Goal: Information Seeking & Learning: Learn about a topic

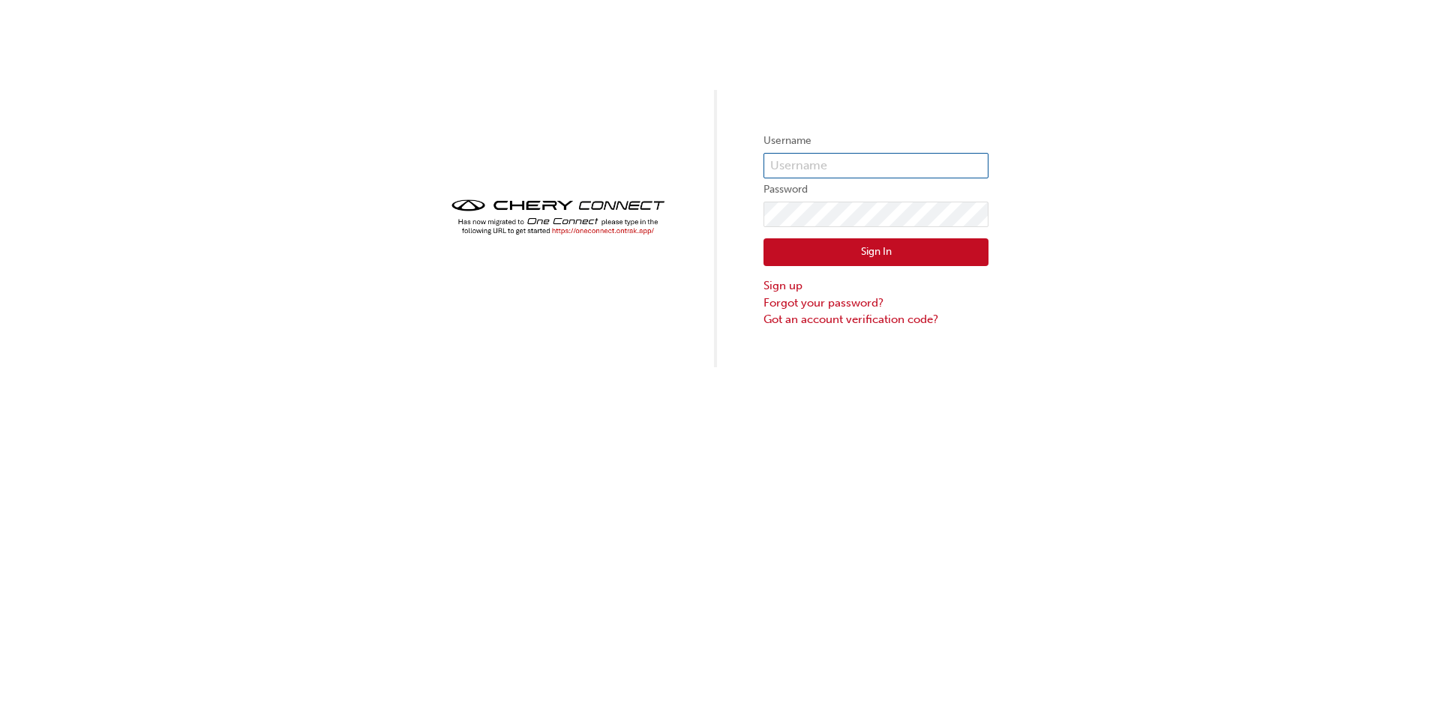
click at [797, 170] on input "text" at bounding box center [875, 165] width 225 height 25
type input "[EMAIL_ADDRESS][DOMAIN_NAME]"
click button "Sign In" at bounding box center [875, 252] width 225 height 28
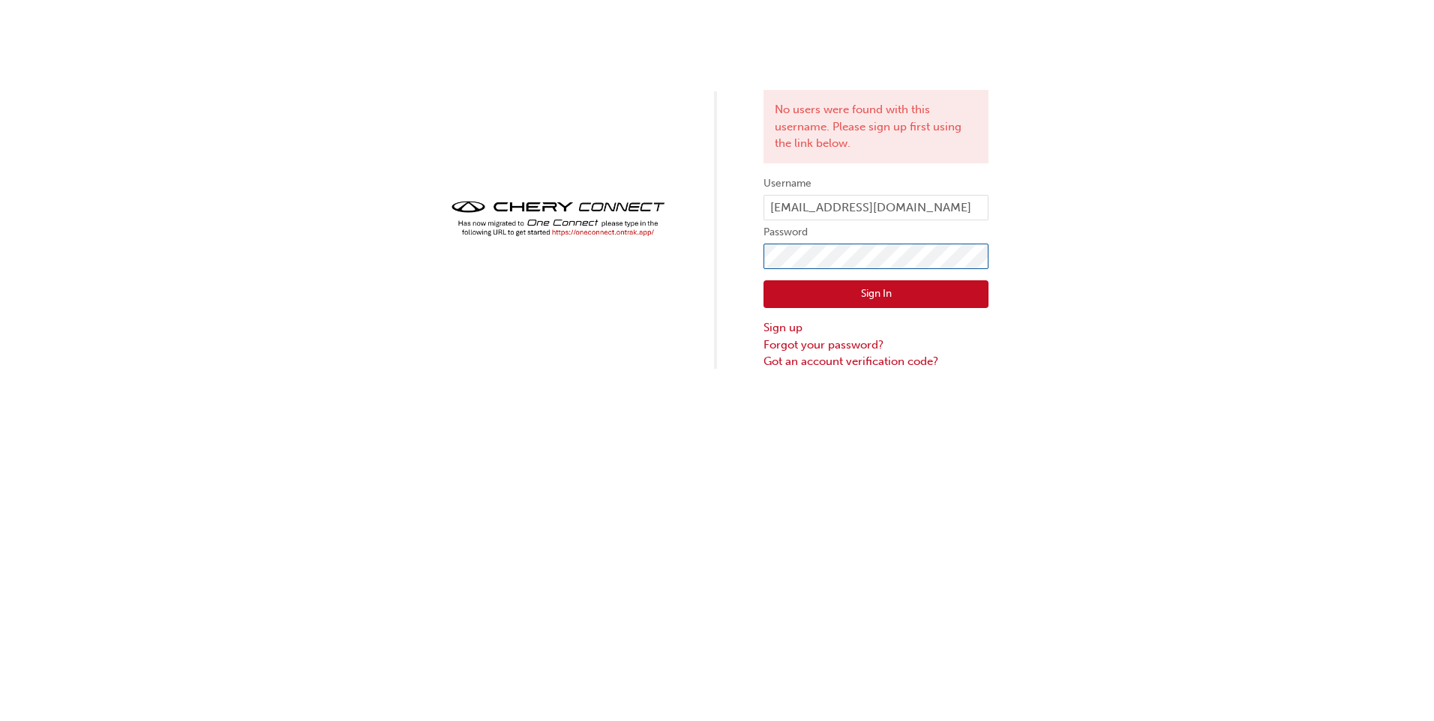
click button "Sign In" at bounding box center [875, 294] width 225 height 28
drag, startPoint x: 926, startPoint y: 212, endPoint x: 395, endPoint y: 216, distance: 530.9
click at [395, 216] on div "No users were found with this username. Please sign up first using the link bel…" at bounding box center [717, 185] width 1434 height 370
type input "CHAU1291"
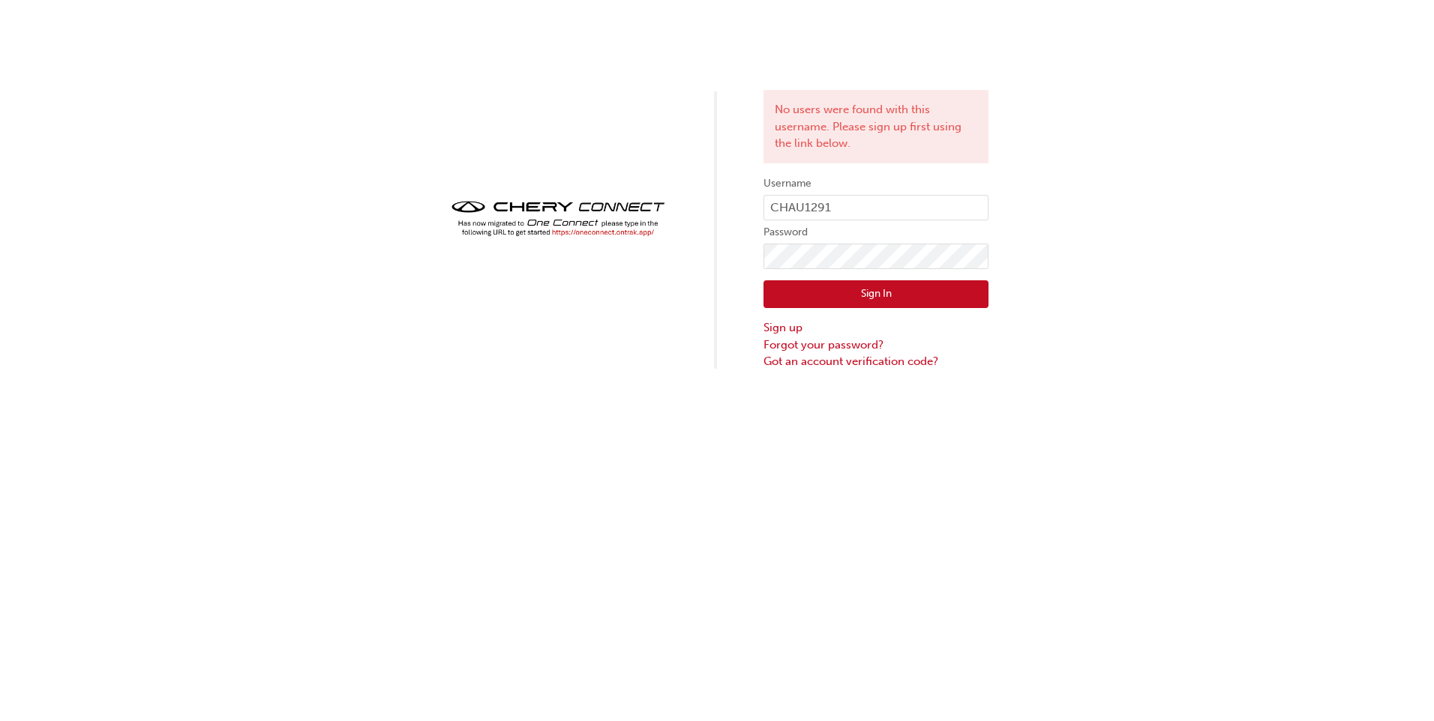
click at [837, 280] on button "Sign In" at bounding box center [875, 294] width 225 height 28
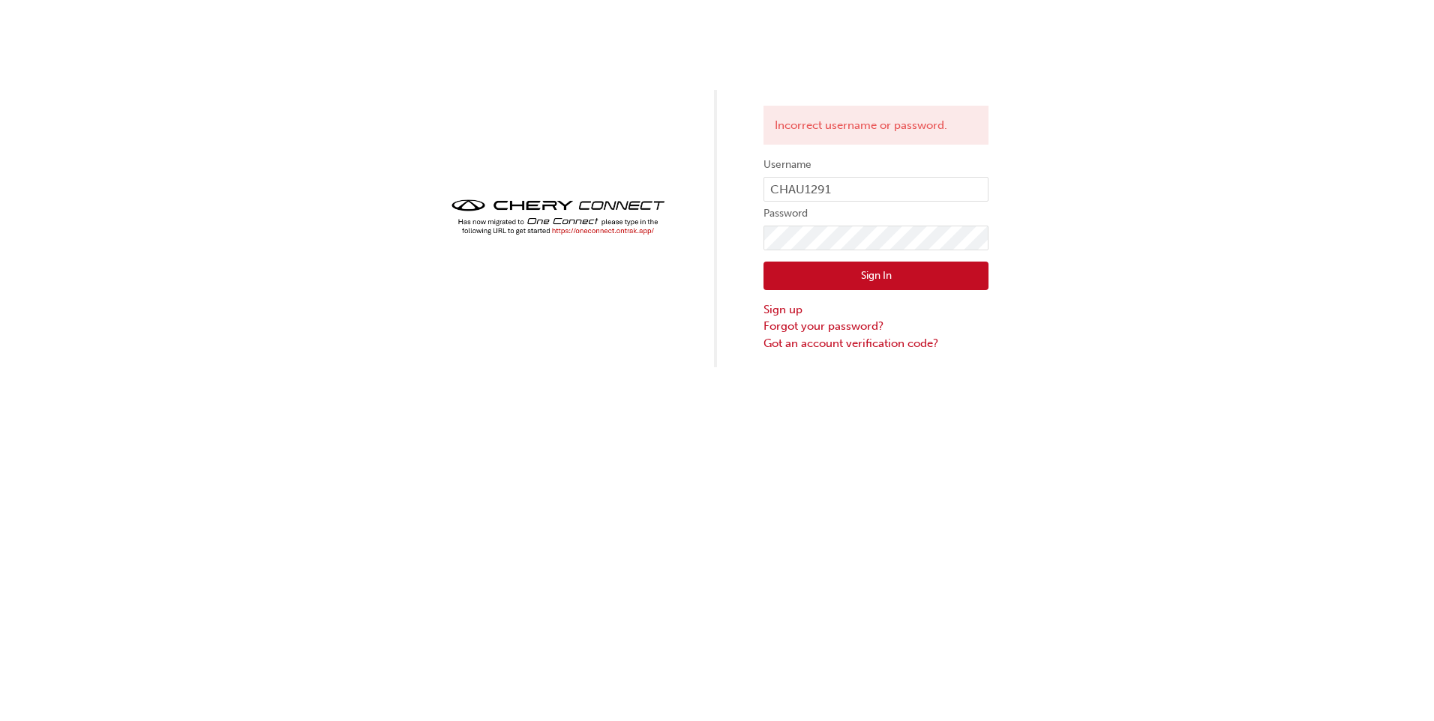
click at [820, 271] on button "Sign In" at bounding box center [875, 276] width 225 height 28
click at [854, 274] on button "Sign In" at bounding box center [875, 276] width 225 height 28
click at [453, 254] on div "Incorrect username or password. Username CHAU1291 Password Sign In Sign up Forg…" at bounding box center [717, 183] width 1434 height 367
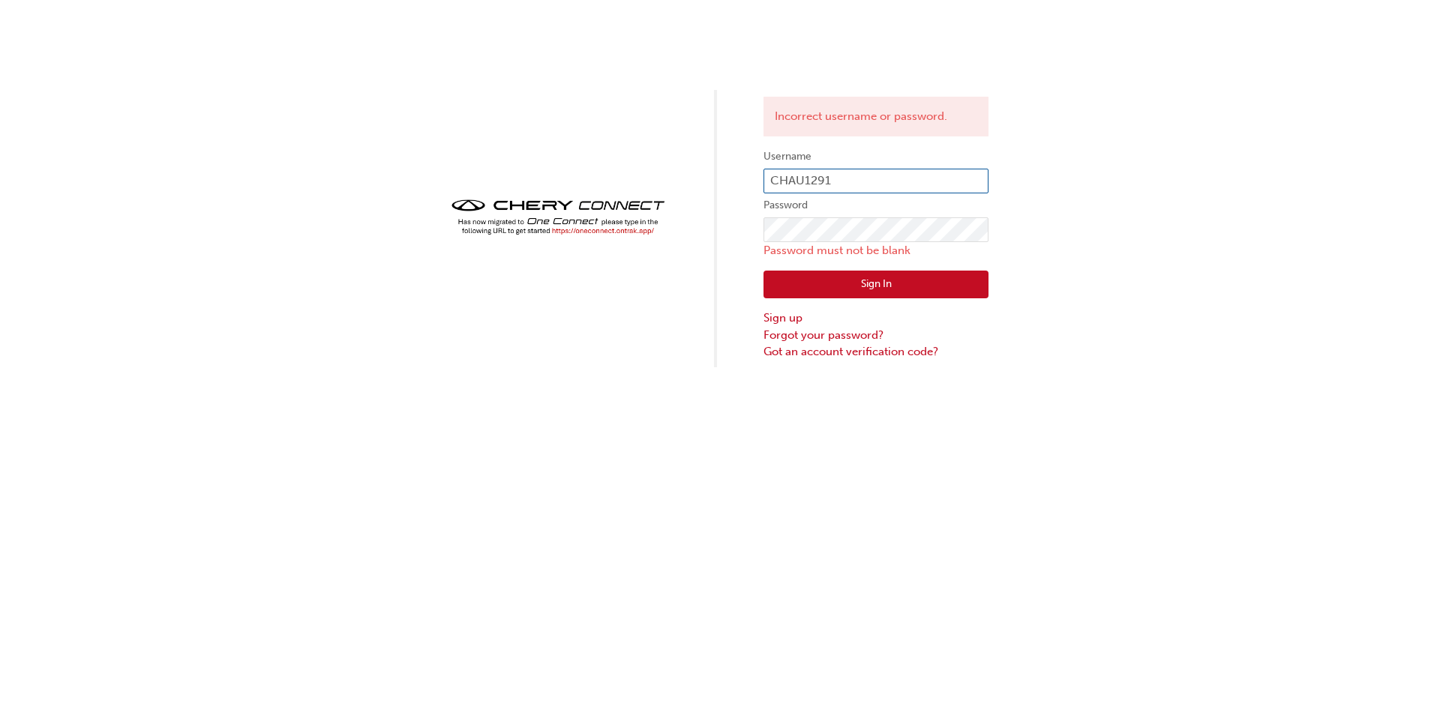
drag, startPoint x: 856, startPoint y: 179, endPoint x: 343, endPoint y: 205, distance: 513.5
click at [343, 205] on div "Incorrect username or password. Username CHAU1291 Password Password must not be…" at bounding box center [717, 183] width 1434 height 367
type input "lamchichikan@hotmail.com"
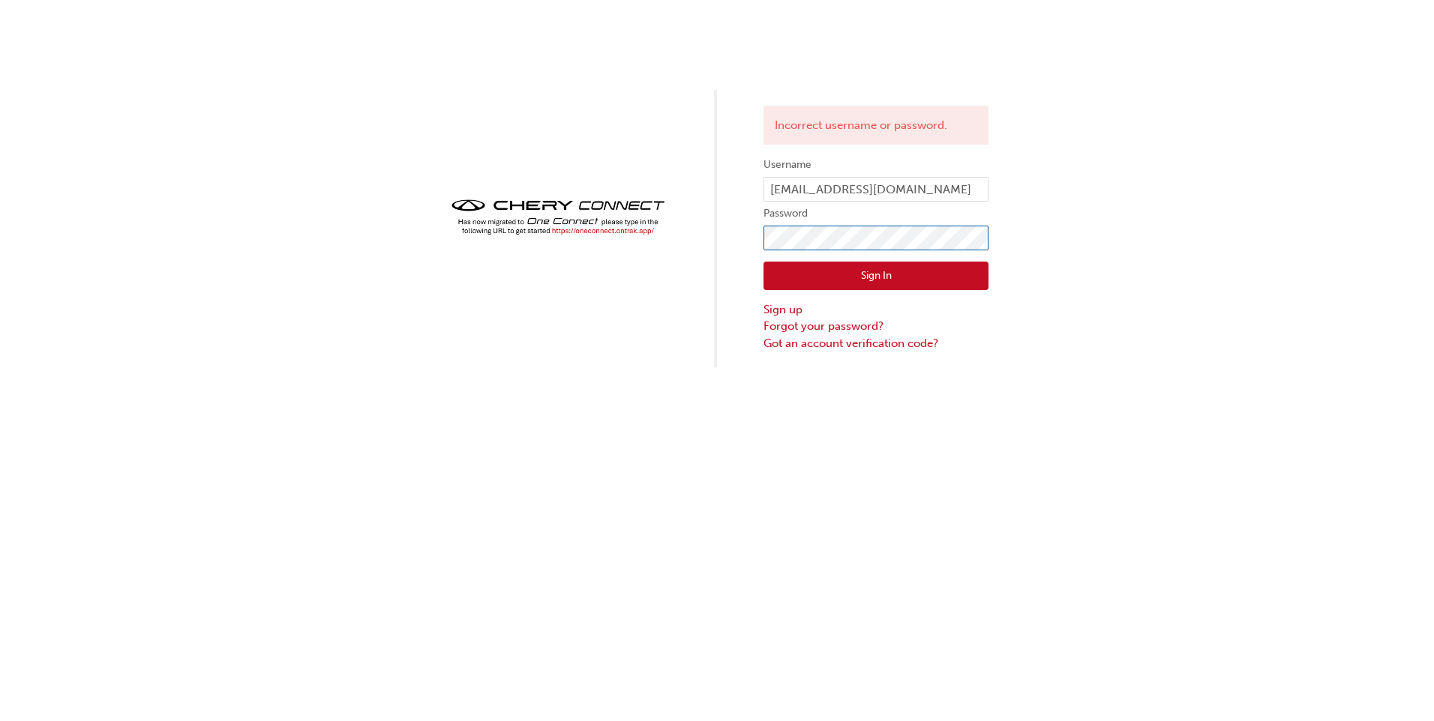
click button "Sign In" at bounding box center [875, 276] width 225 height 28
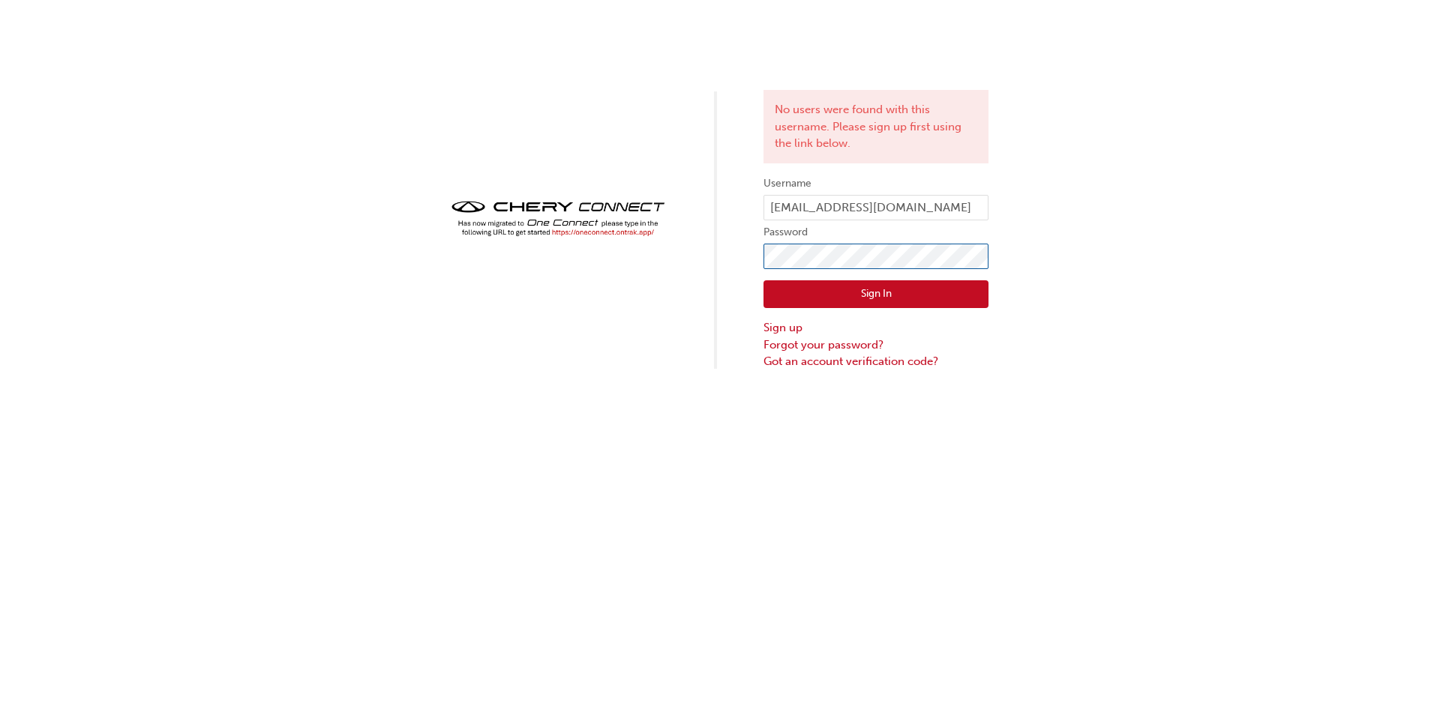
click button "Sign In" at bounding box center [875, 294] width 225 height 28
drag, startPoint x: 970, startPoint y: 214, endPoint x: 600, endPoint y: 242, distance: 371.5
click at [600, 242] on div "No users were found with this username. Please sign up first using the link bel…" at bounding box center [717, 185] width 1434 height 370
type input "v"
click at [1085, 145] on div "No users were found with this username. Please sign up first using the link bel…" at bounding box center [717, 185] width 1434 height 370
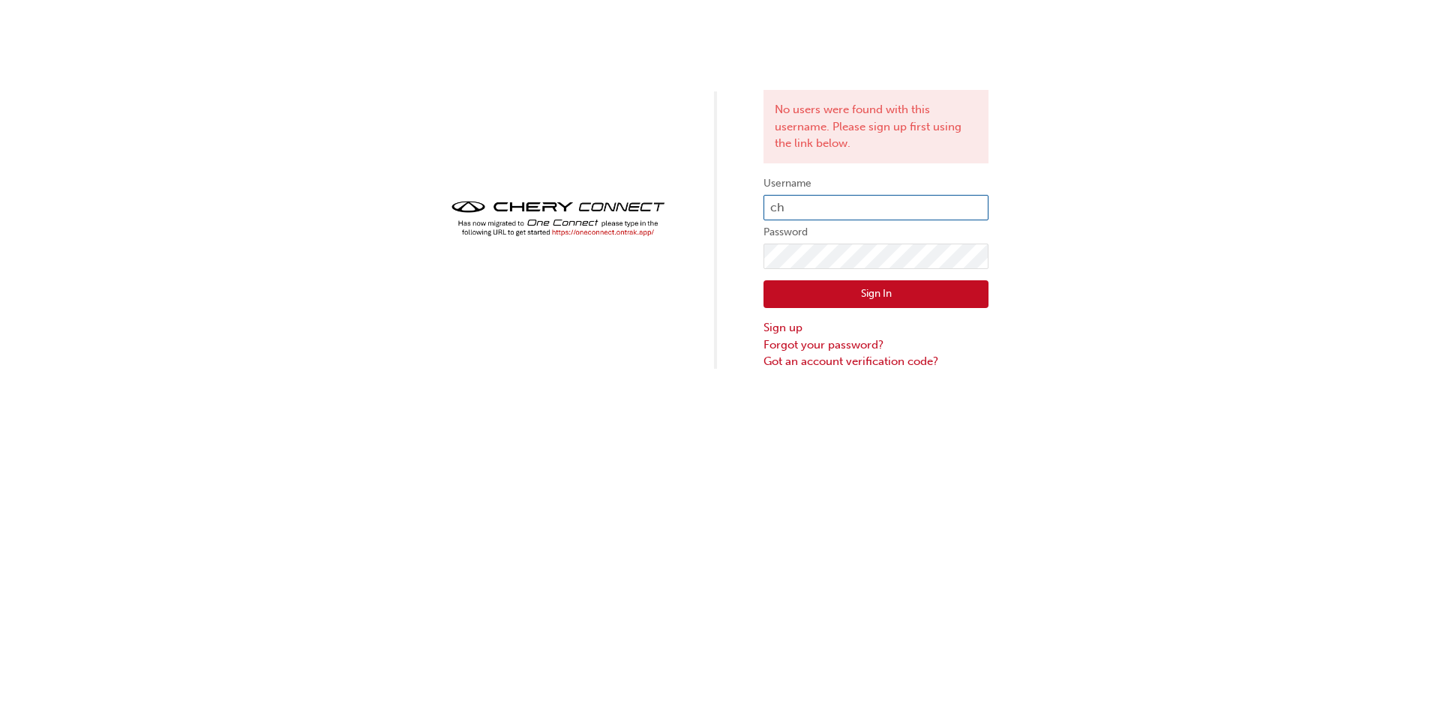
click at [858, 214] on input "ch" at bounding box center [875, 207] width 225 height 25
type input "CHAU1291"
click button "Sign In" at bounding box center [875, 294] width 225 height 28
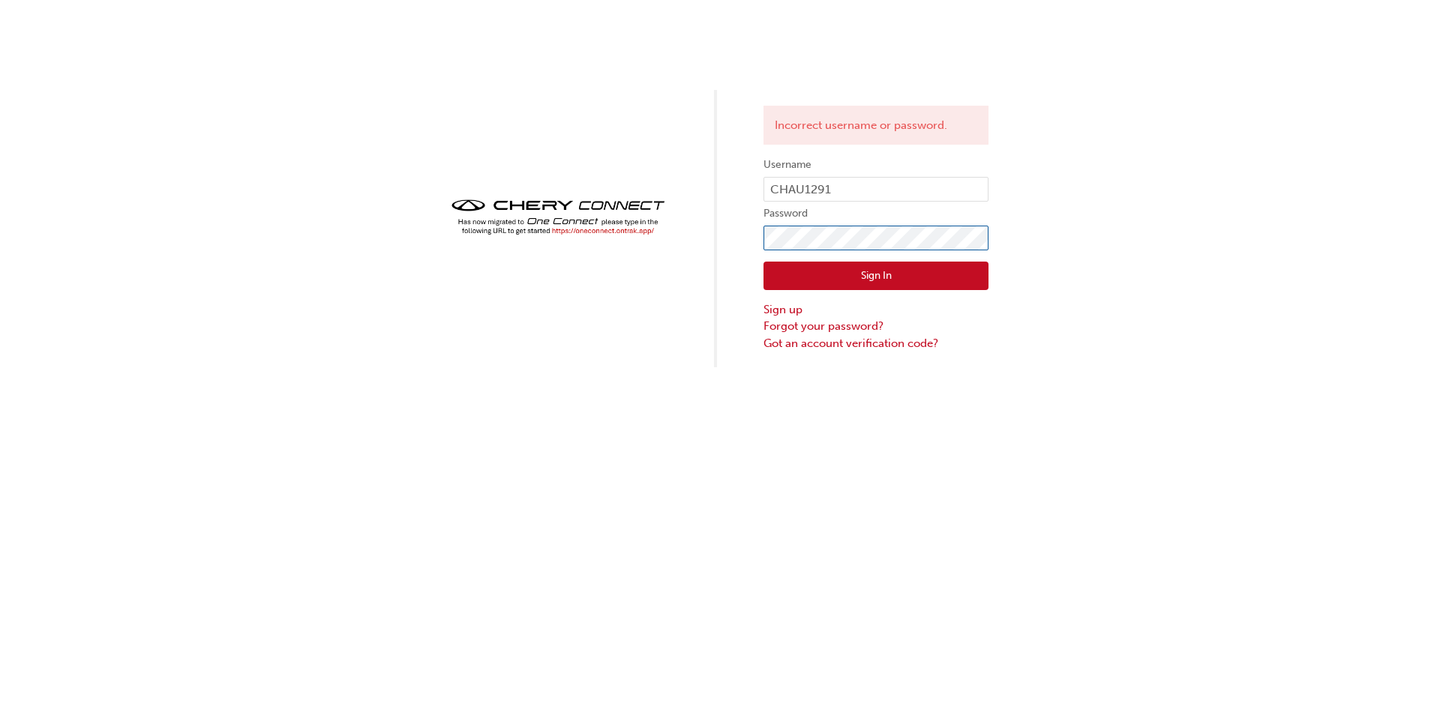
click button "Sign In" at bounding box center [875, 276] width 225 height 28
click at [760, 243] on div "Incorrect username or password. Username CHAU1291 Password Sign In Sign up Forg…" at bounding box center [717, 183] width 1434 height 367
click button "Sign In" at bounding box center [875, 276] width 225 height 28
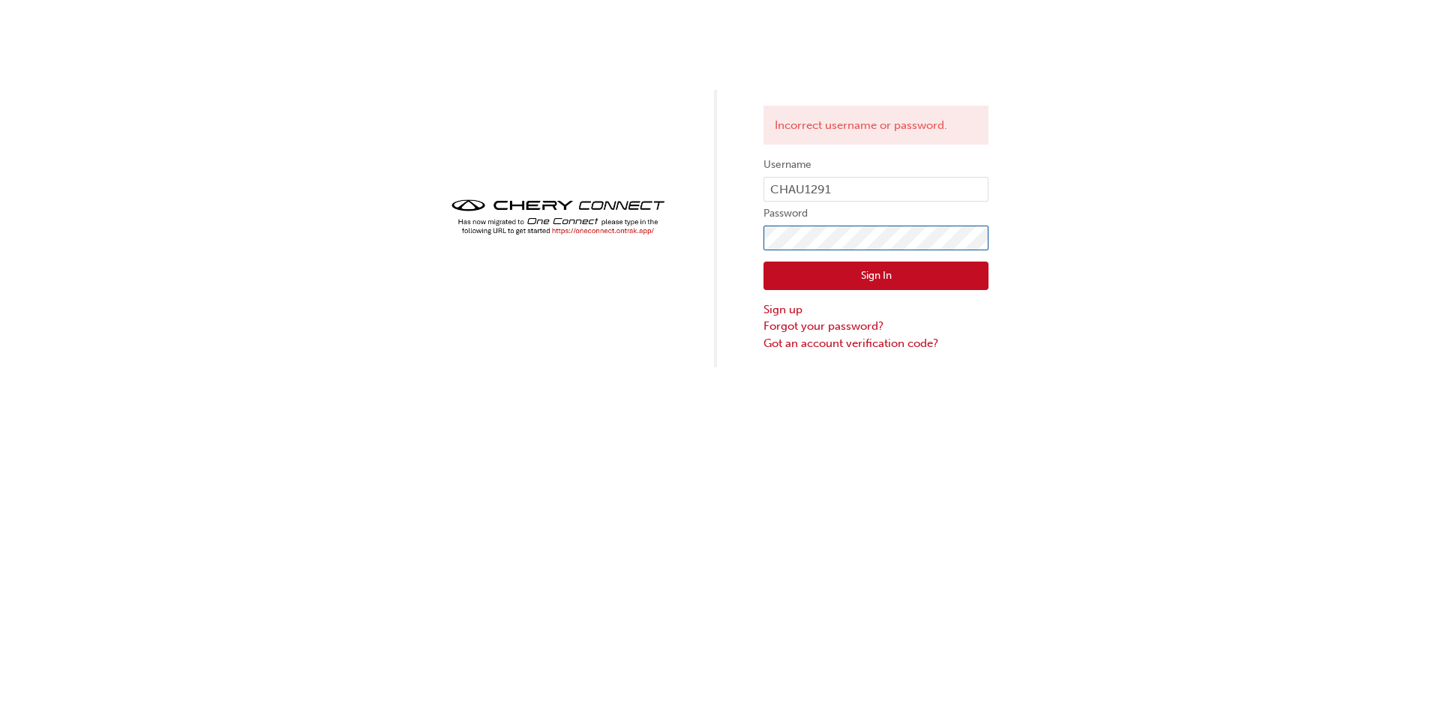
click button "Sign In" at bounding box center [875, 276] width 225 height 28
click at [809, 327] on link "Forgot your password?" at bounding box center [875, 326] width 225 height 17
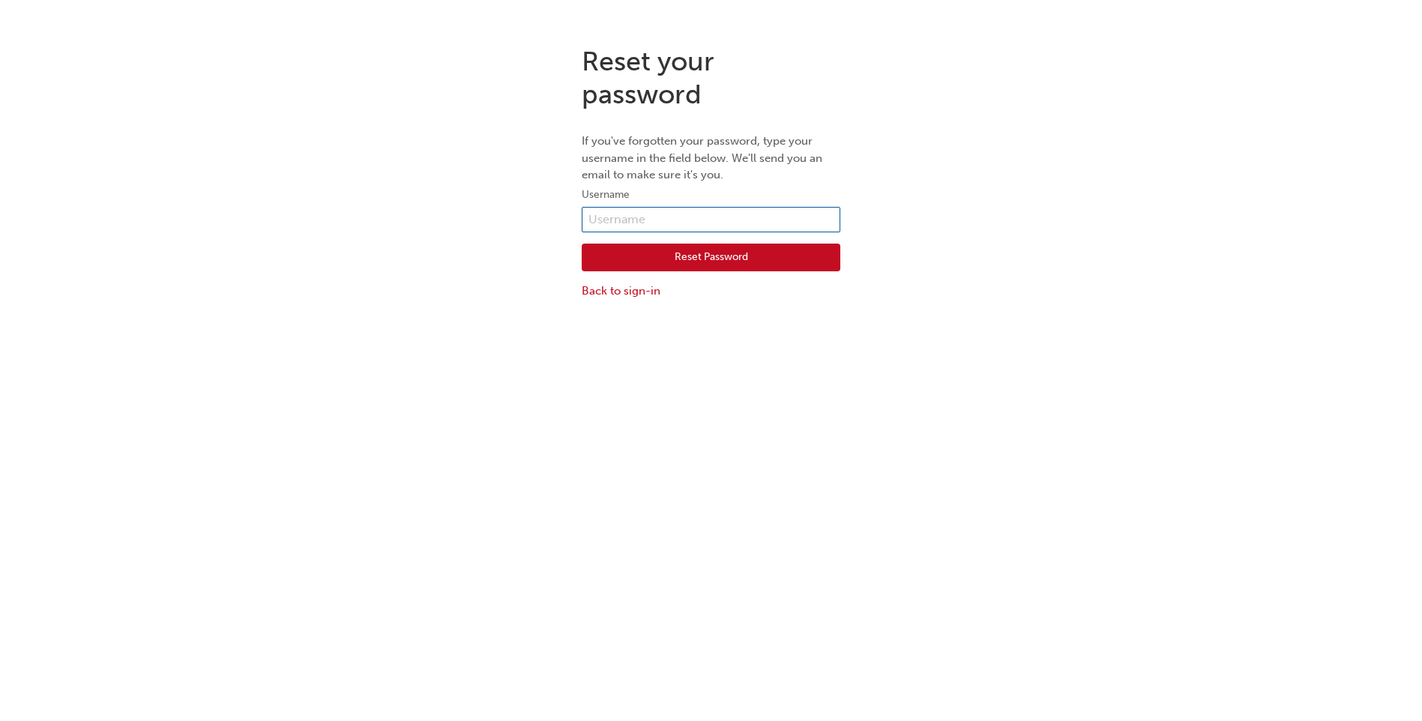
click at [775, 223] on input "text" at bounding box center [711, 219] width 259 height 25
type input "CHAU1291"
click at [706, 265] on button "Reset Password" at bounding box center [711, 258] width 259 height 28
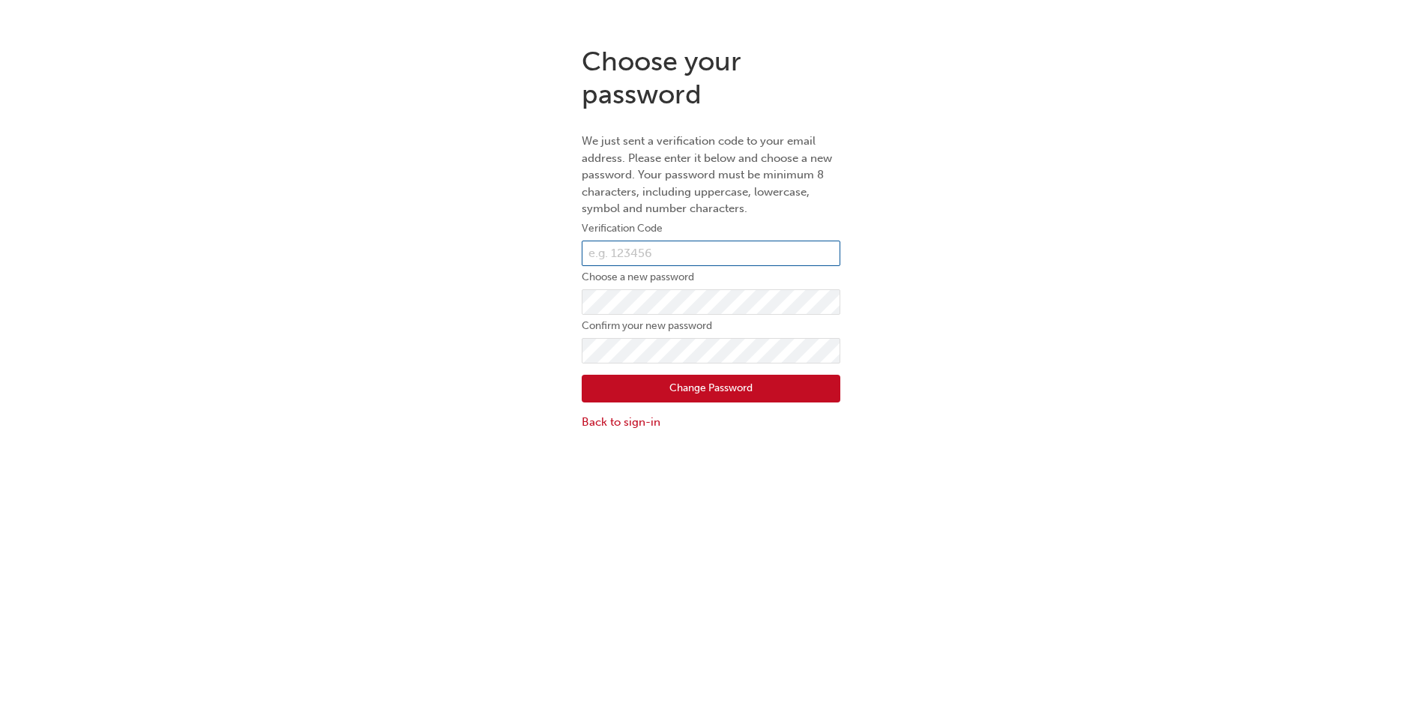
click at [708, 244] on input "text" at bounding box center [711, 253] width 259 height 25
type input "7"
type input "077383"
click at [686, 367] on div "Change Password Back to sign-in" at bounding box center [711, 397] width 259 height 67
click at [709, 379] on button "Change Password" at bounding box center [711, 389] width 259 height 28
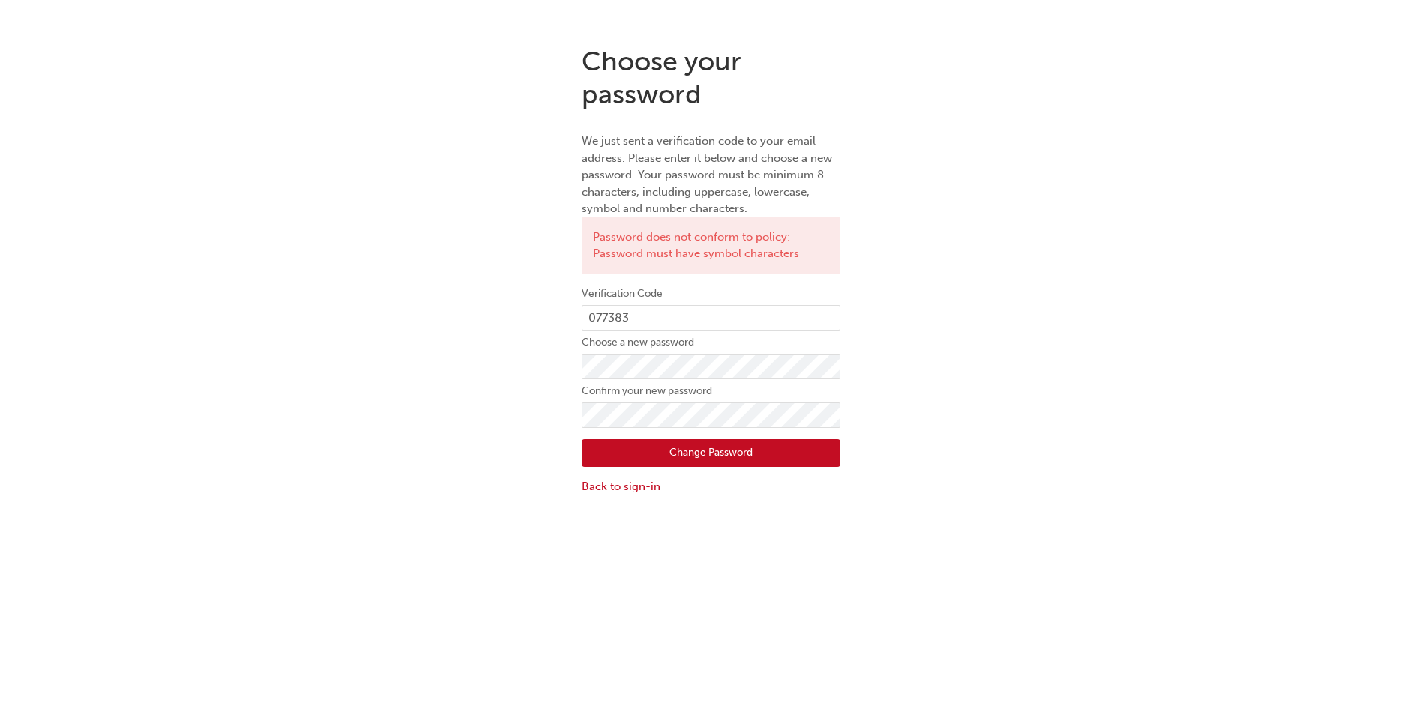
click at [689, 458] on button "Change Password" at bounding box center [711, 453] width 259 height 28
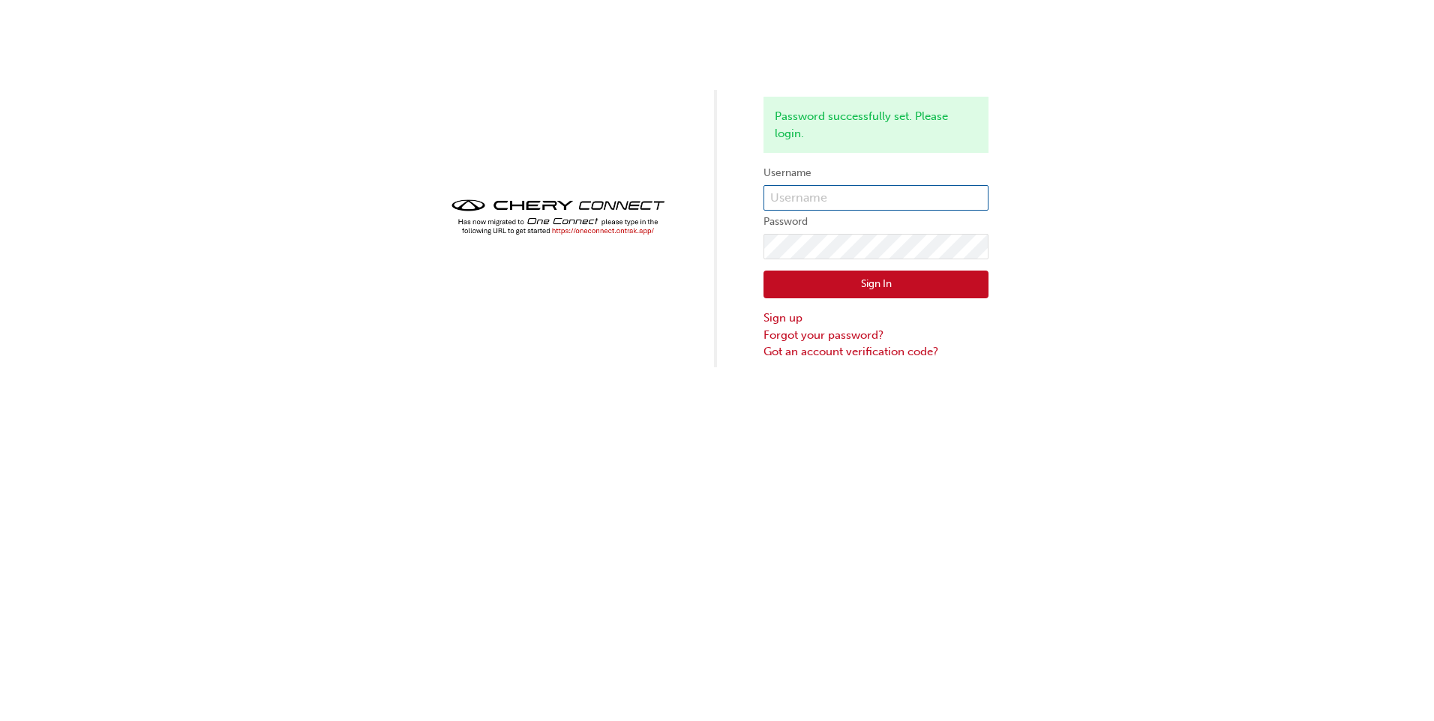
click at [817, 202] on input "text" at bounding box center [875, 197] width 225 height 25
type input "CHAU1291"
click button "Sign In" at bounding box center [875, 285] width 225 height 28
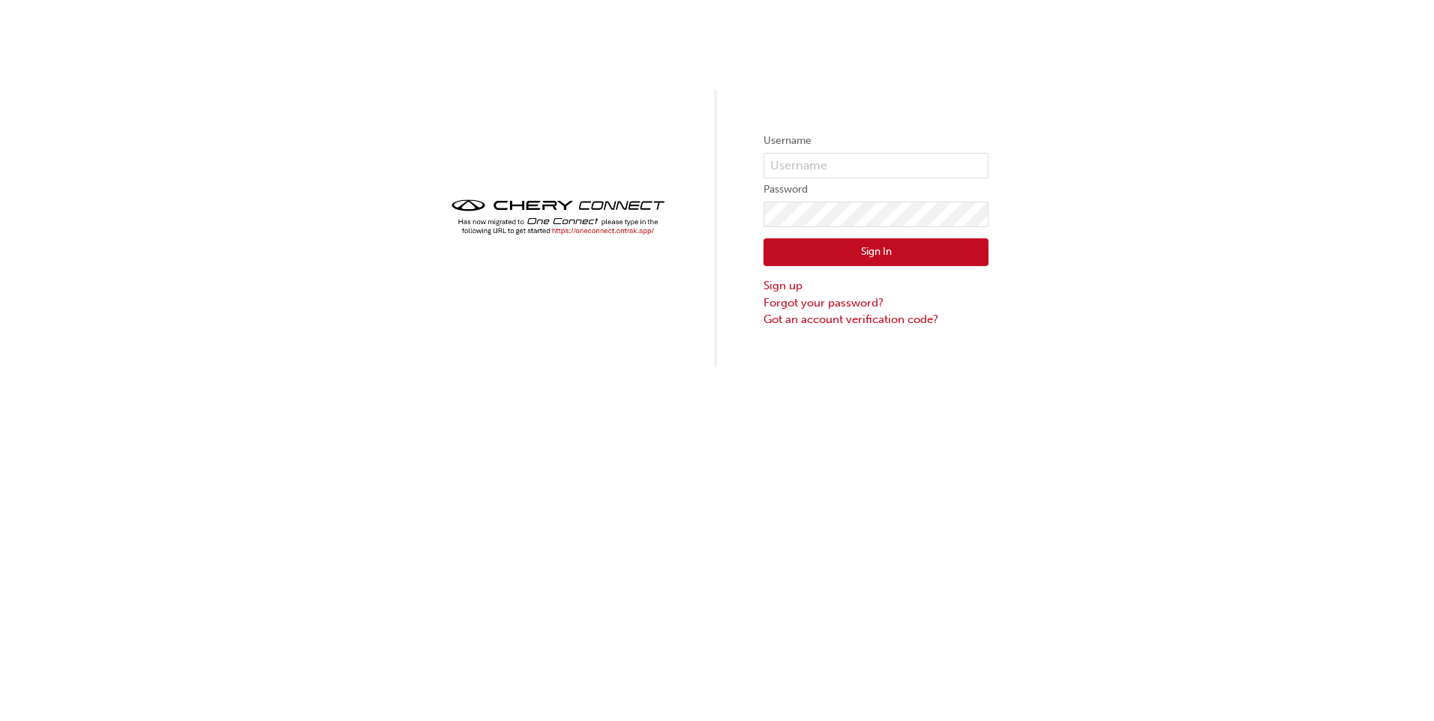
drag, startPoint x: 853, startPoint y: 139, endPoint x: 840, endPoint y: 150, distance: 16.5
click at [853, 139] on label "Username" at bounding box center [875, 141] width 225 height 18
click at [836, 152] on form "Username Password Sign In Sign up Forgot your password? Got an account verifica…" at bounding box center [875, 230] width 225 height 196
click at [821, 166] on input "text" at bounding box center [875, 165] width 225 height 25
type input "CHAU1291"
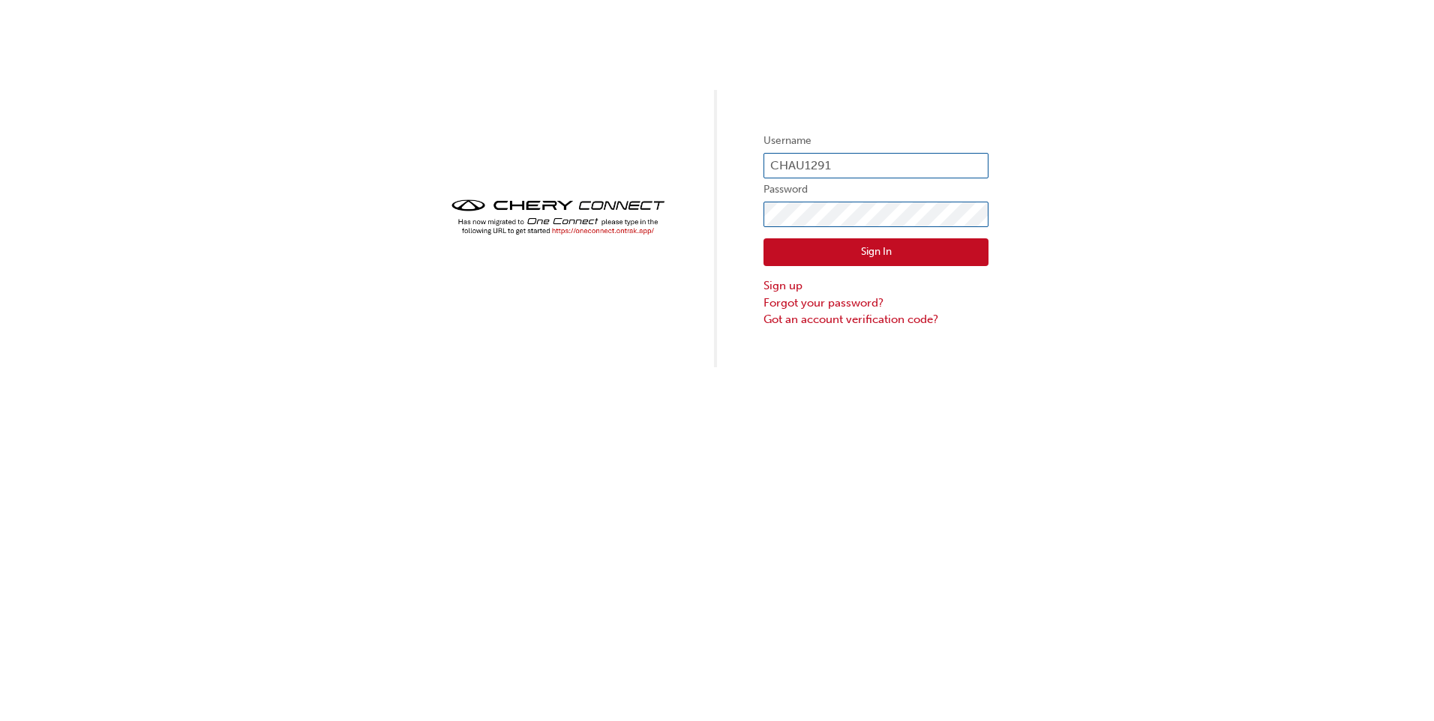
click button "Sign In" at bounding box center [875, 252] width 225 height 28
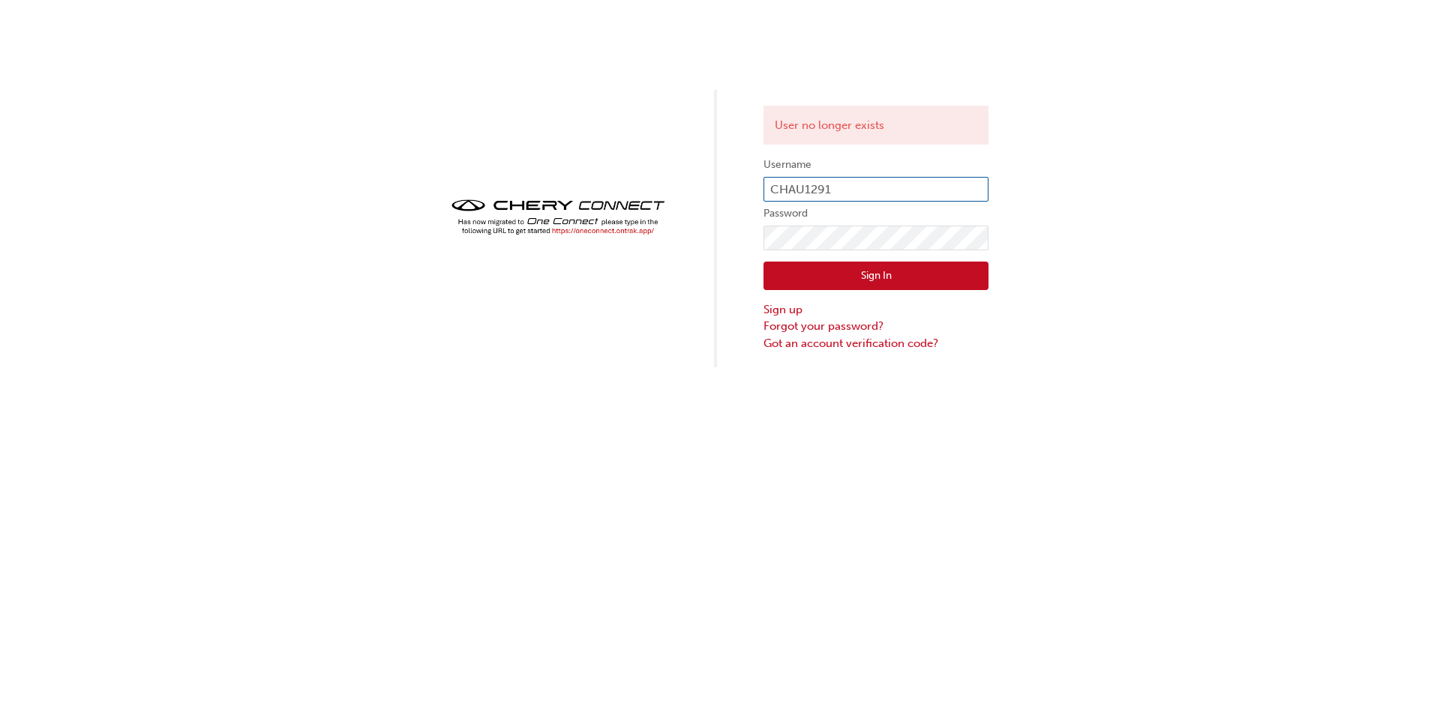
drag, startPoint x: 843, startPoint y: 185, endPoint x: 294, endPoint y: 174, distance: 549.0
click at [291, 172] on div "User no longer exists Username CHAU1291 Password Sign In Sign up Forgot your pa…" at bounding box center [717, 183] width 1434 height 367
type input "[EMAIL_ADDRESS][DOMAIN_NAME]"
click button "Sign In" at bounding box center [875, 276] width 225 height 28
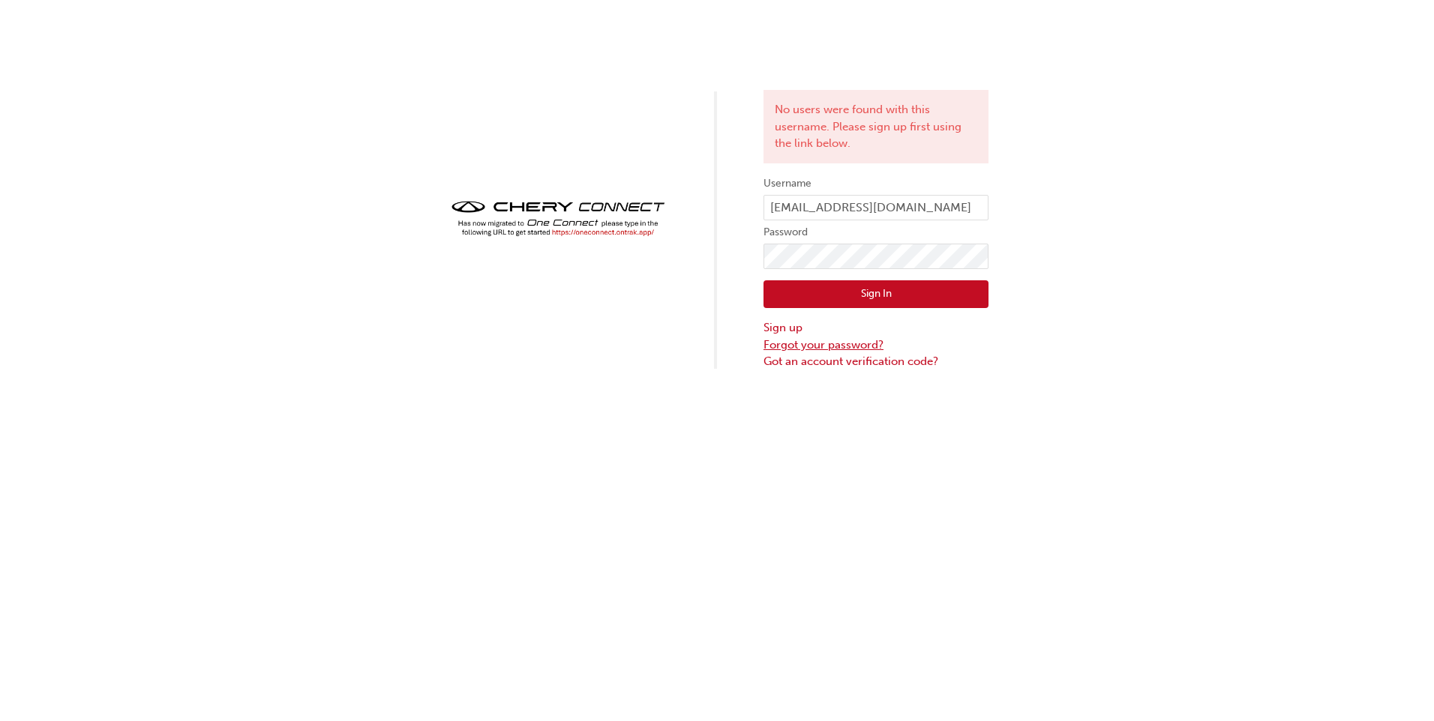
click at [829, 343] on link "Forgot your password?" at bounding box center [875, 345] width 225 height 17
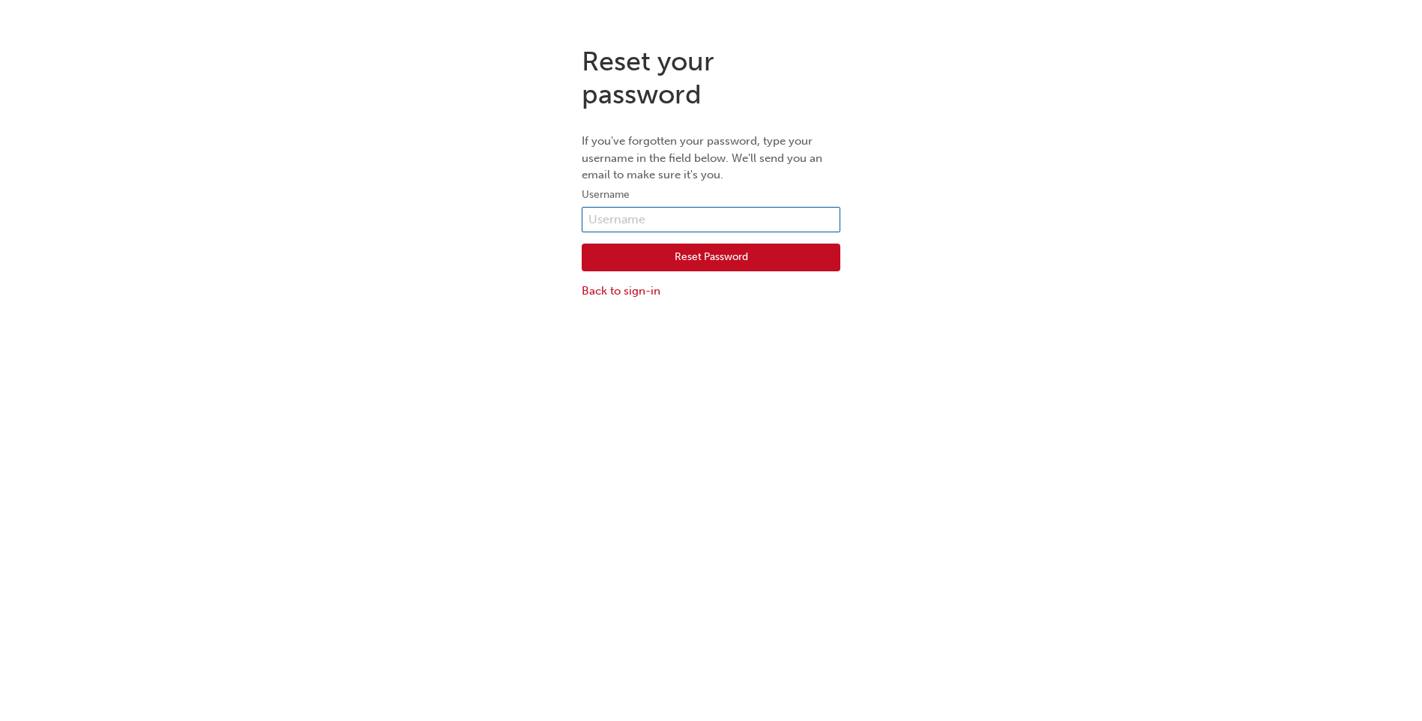
click at [724, 208] on input "text" at bounding box center [711, 219] width 259 height 25
type input "CHAU1291"
click at [655, 269] on button "Reset Password" at bounding box center [711, 258] width 259 height 28
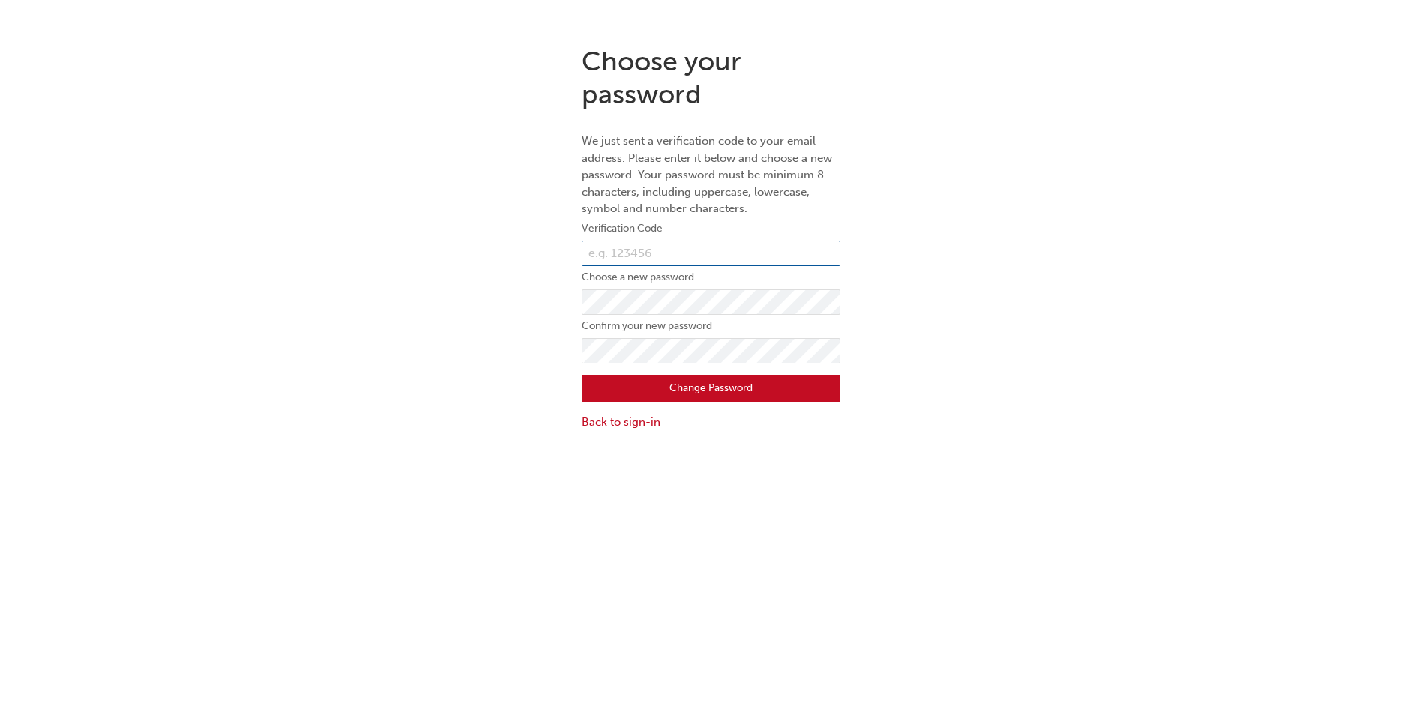
click at [755, 250] on input "text" at bounding box center [711, 253] width 259 height 25
type input "266815"
click button "Change Password" at bounding box center [711, 389] width 259 height 28
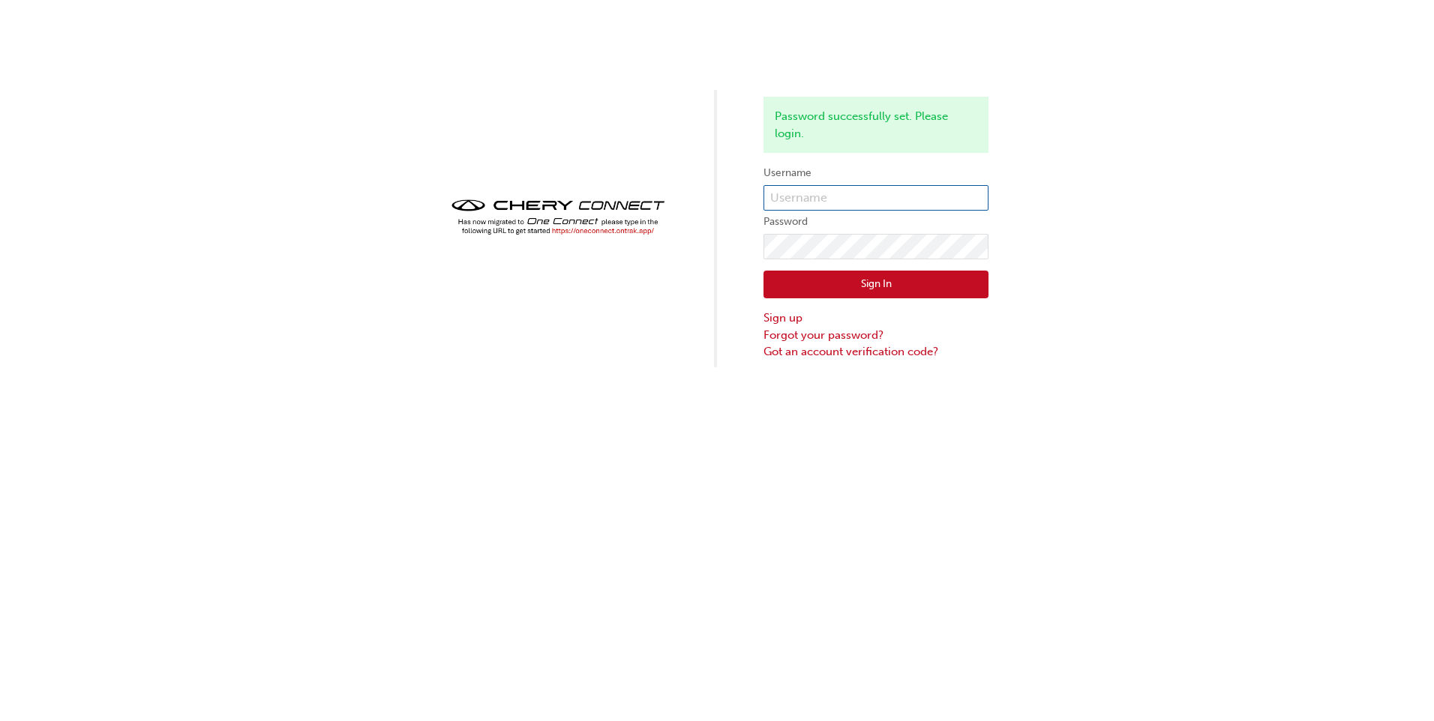
click at [868, 198] on input "text" at bounding box center [875, 197] width 225 height 25
type input "CHAU1291"
click button "Sign In" at bounding box center [875, 285] width 225 height 28
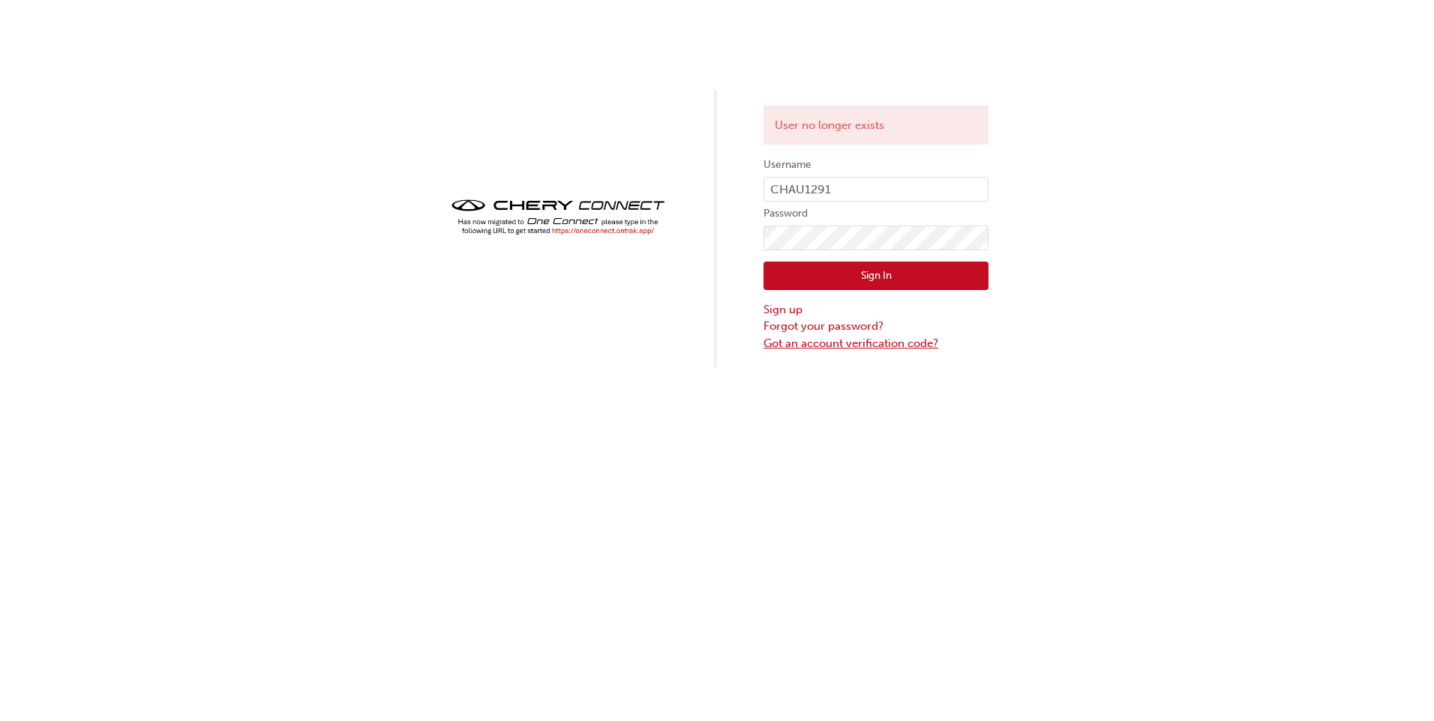
click at [811, 337] on link "Got an account verification code?" at bounding box center [875, 343] width 225 height 17
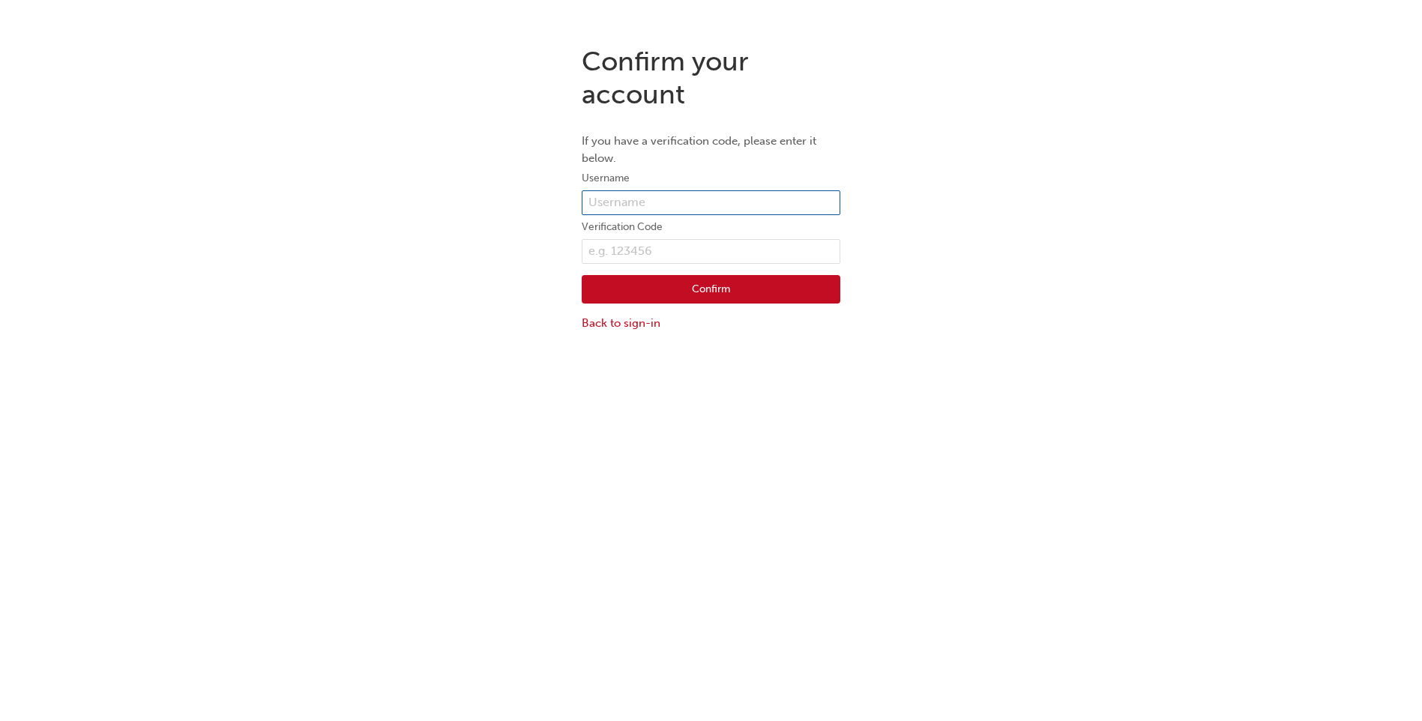
click at [693, 196] on input "text" at bounding box center [711, 202] width 259 height 25
type input "CHAU1291"
click at [684, 252] on input "text" at bounding box center [711, 251] width 259 height 25
type input "077383"
click at [666, 287] on button "Confirm" at bounding box center [711, 289] width 259 height 28
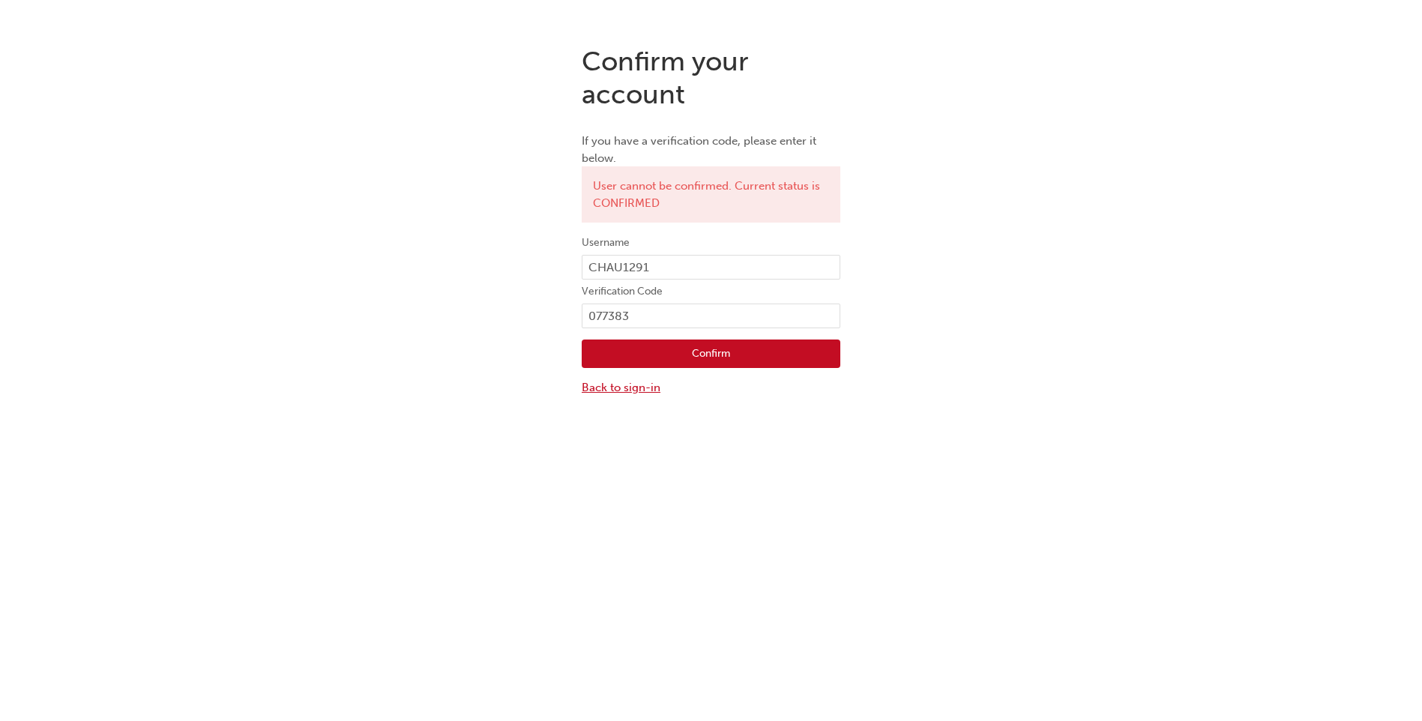
click at [643, 388] on link "Back to sign-in" at bounding box center [711, 387] width 259 height 17
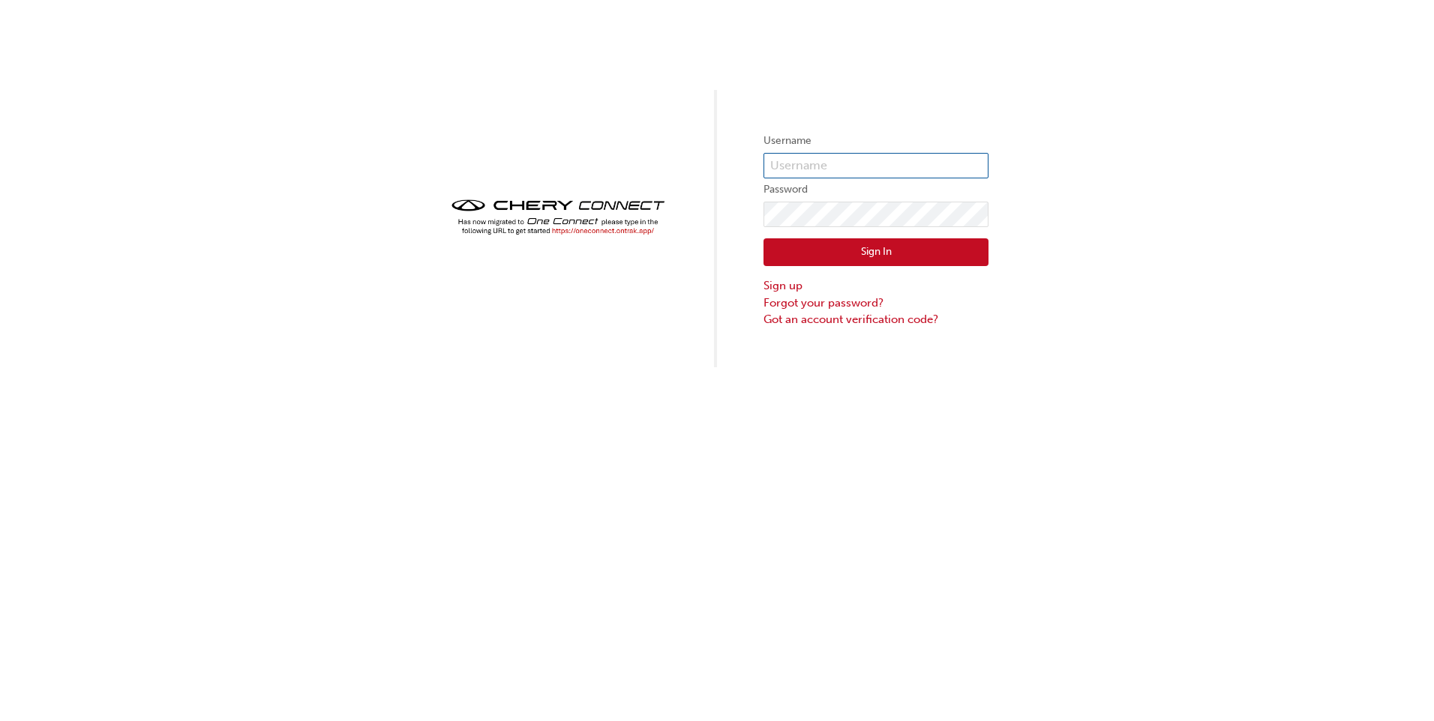
click at [894, 174] on input "text" at bounding box center [875, 165] width 225 height 25
type input "[EMAIL_ADDRESS][DOMAIN_NAME]"
click at [865, 229] on div "Sign In Sign up Forgot your password? Got an account verification code?" at bounding box center [875, 277] width 225 height 101
click button "Sign In" at bounding box center [875, 252] width 225 height 28
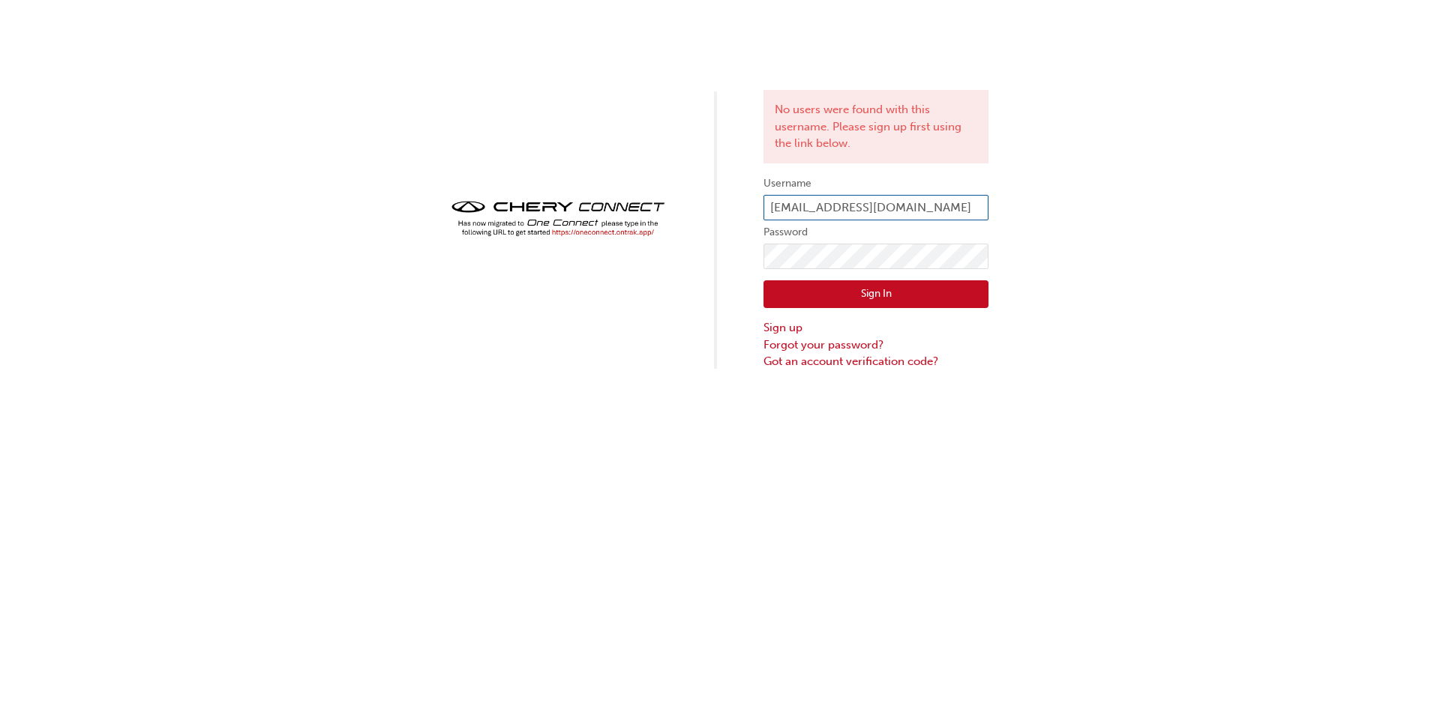
drag, startPoint x: 934, startPoint y: 206, endPoint x: 364, endPoint y: 186, distance: 570.2
click at [364, 186] on div "No users were found with this username. Please sign up first using the link bel…" at bounding box center [717, 185] width 1434 height 370
type input "CHAU1291"
click at [620, 243] on div "No users were found with this username. Please sign up first using the link bel…" at bounding box center [717, 185] width 1434 height 370
click at [960, 280] on div "Sign In Sign up Forgot your password? Got an account verification code?" at bounding box center [875, 319] width 225 height 101
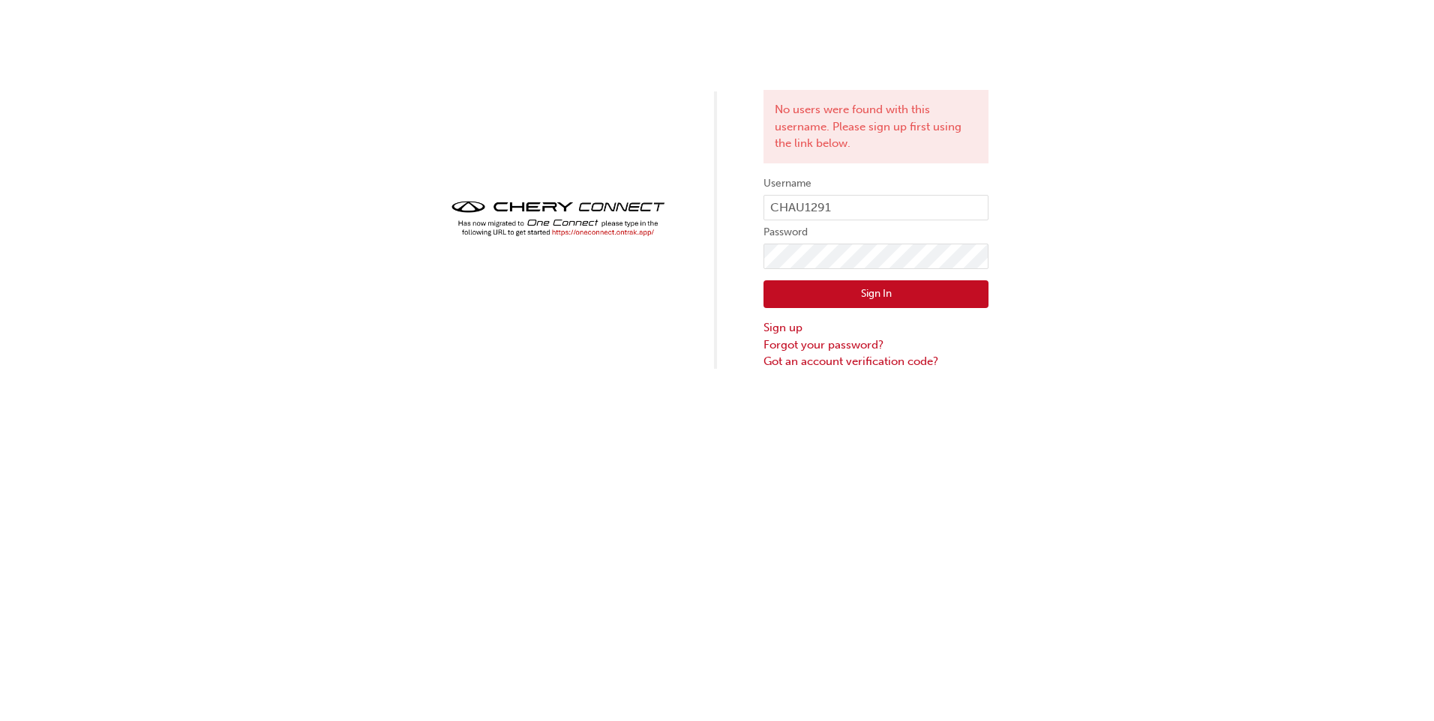
click at [960, 280] on div "Sign In Sign up Forgot your password? Got an account verification code?" at bounding box center [875, 319] width 225 height 101
click at [964, 287] on button "Sign In" at bounding box center [875, 294] width 225 height 28
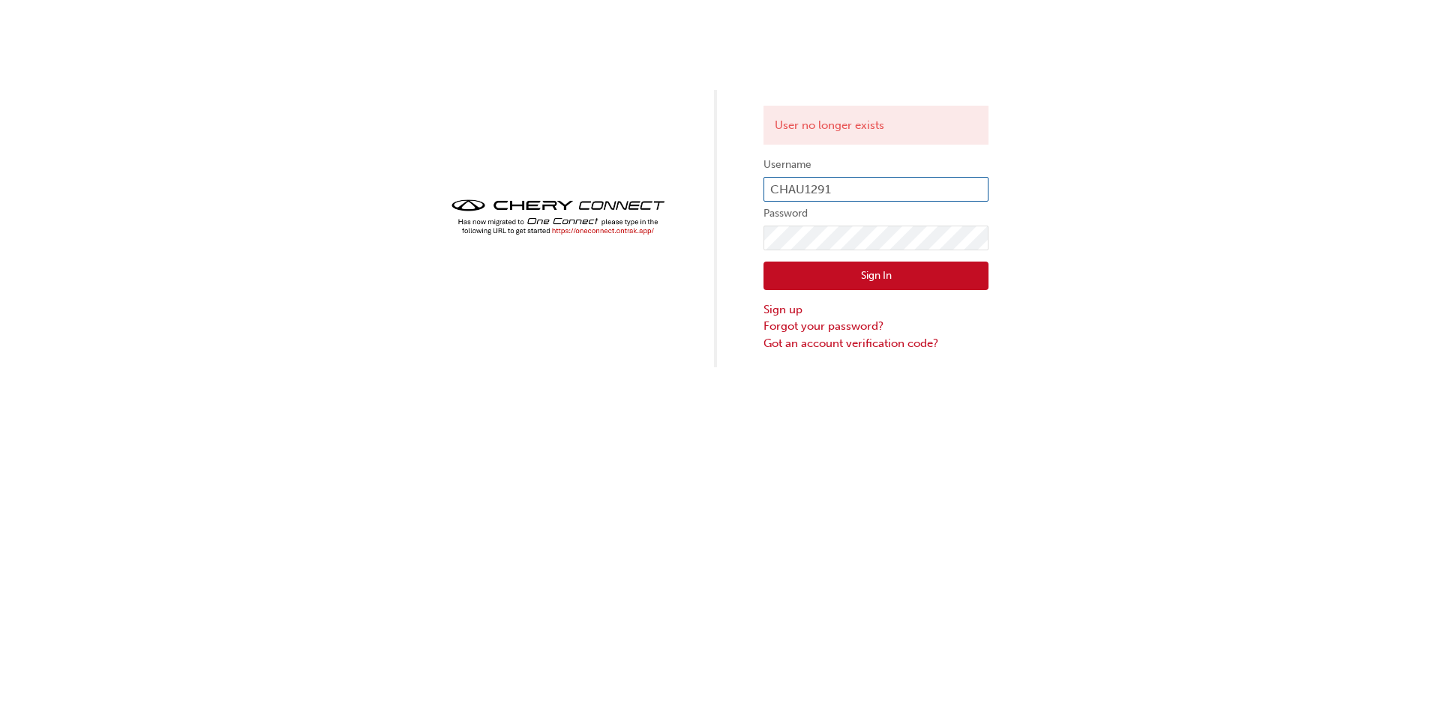
drag, startPoint x: 857, startPoint y: 194, endPoint x: 382, endPoint y: 152, distance: 476.5
click at [382, 152] on div "User no longer exists Username CHAU1291 Password Sign In Sign up Forgot your pa…" at bounding box center [717, 183] width 1434 height 367
type input "CHAU1796"
click at [972, 277] on button "Sign In" at bounding box center [875, 276] width 225 height 28
drag, startPoint x: 925, startPoint y: 180, endPoint x: 436, endPoint y: 206, distance: 489.6
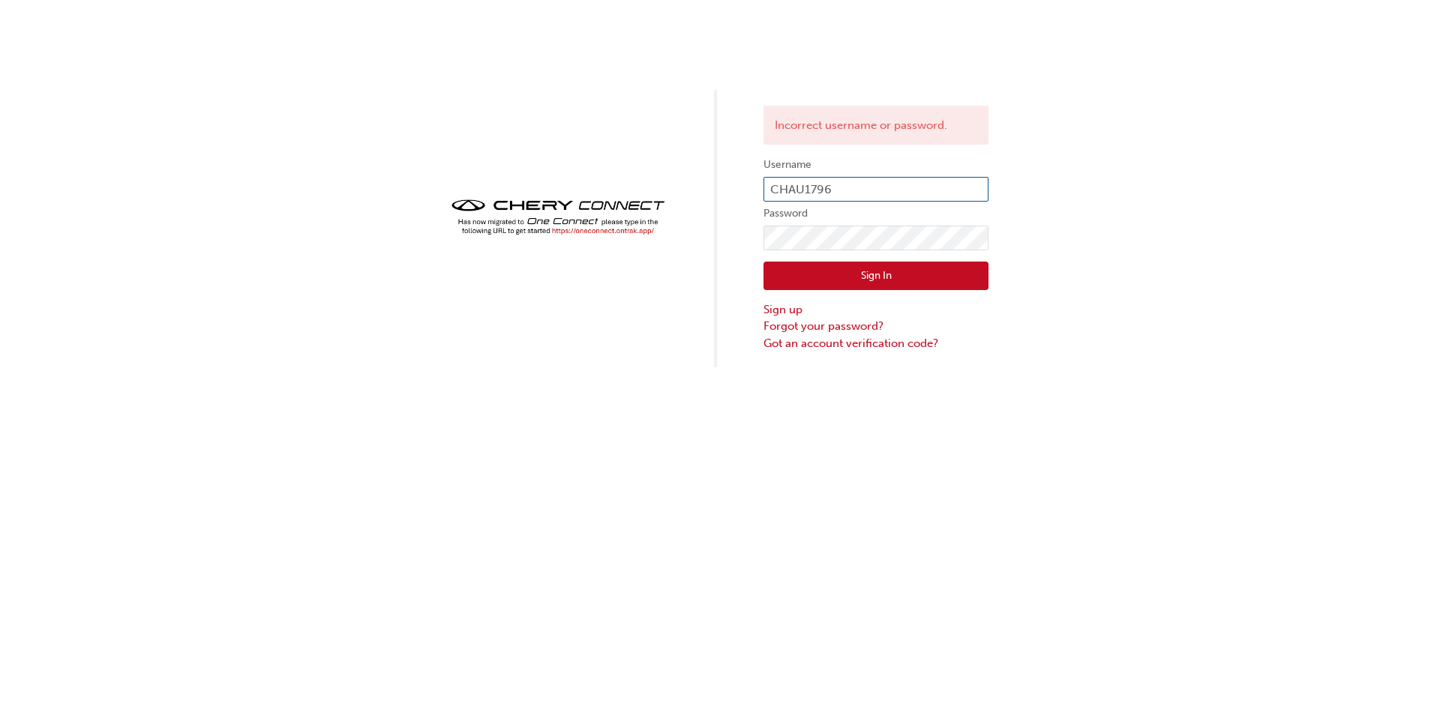
click at [436, 206] on div "Incorrect username or password. Username CHAU1796 Password Sign In Sign up Forg…" at bounding box center [717, 183] width 1434 height 367
type input "mark.chaloner@vonbibra.com.au"
click at [886, 272] on button "Sign In" at bounding box center [875, 276] width 225 height 28
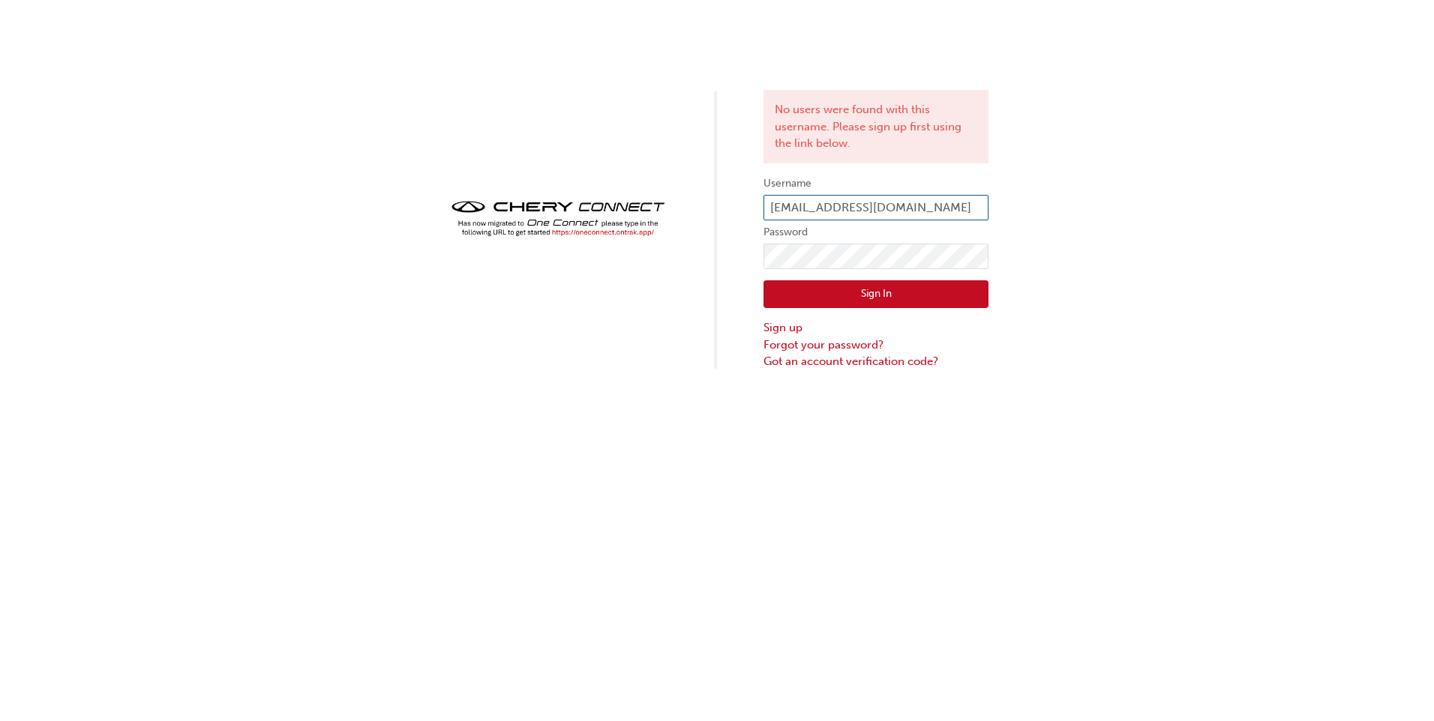
drag, startPoint x: 963, startPoint y: 211, endPoint x: 363, endPoint y: 202, distance: 599.9
click at [363, 202] on div "No users were found with this username. Please sign up first using the link bel…" at bounding box center [717, 185] width 1434 height 370
type input "CHAU1796"
click at [826, 297] on button "Sign In" at bounding box center [875, 294] width 225 height 28
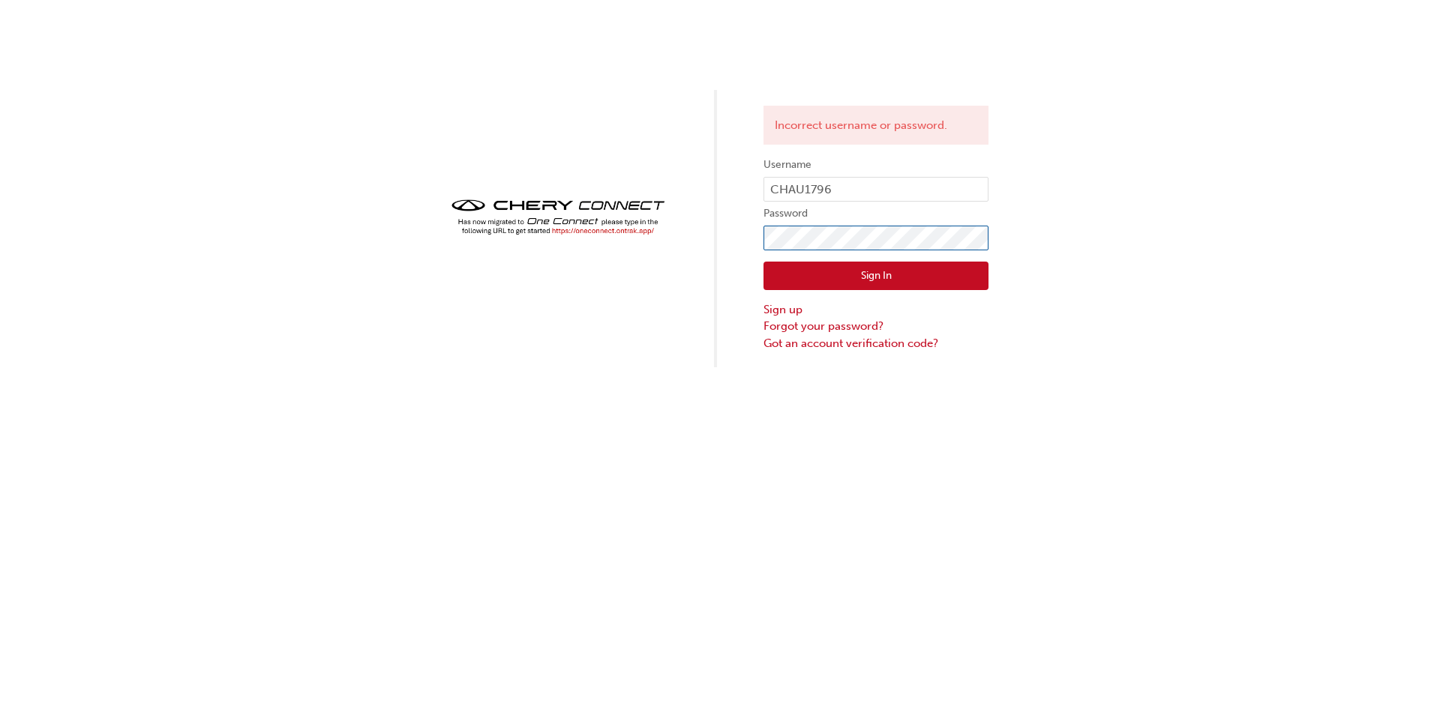
click at [619, 231] on div "Incorrect username or password. Username CHAU1796 Password Sign In Sign up Forg…" at bounding box center [717, 183] width 1434 height 367
click at [817, 265] on button "Sign In" at bounding box center [875, 276] width 225 height 28
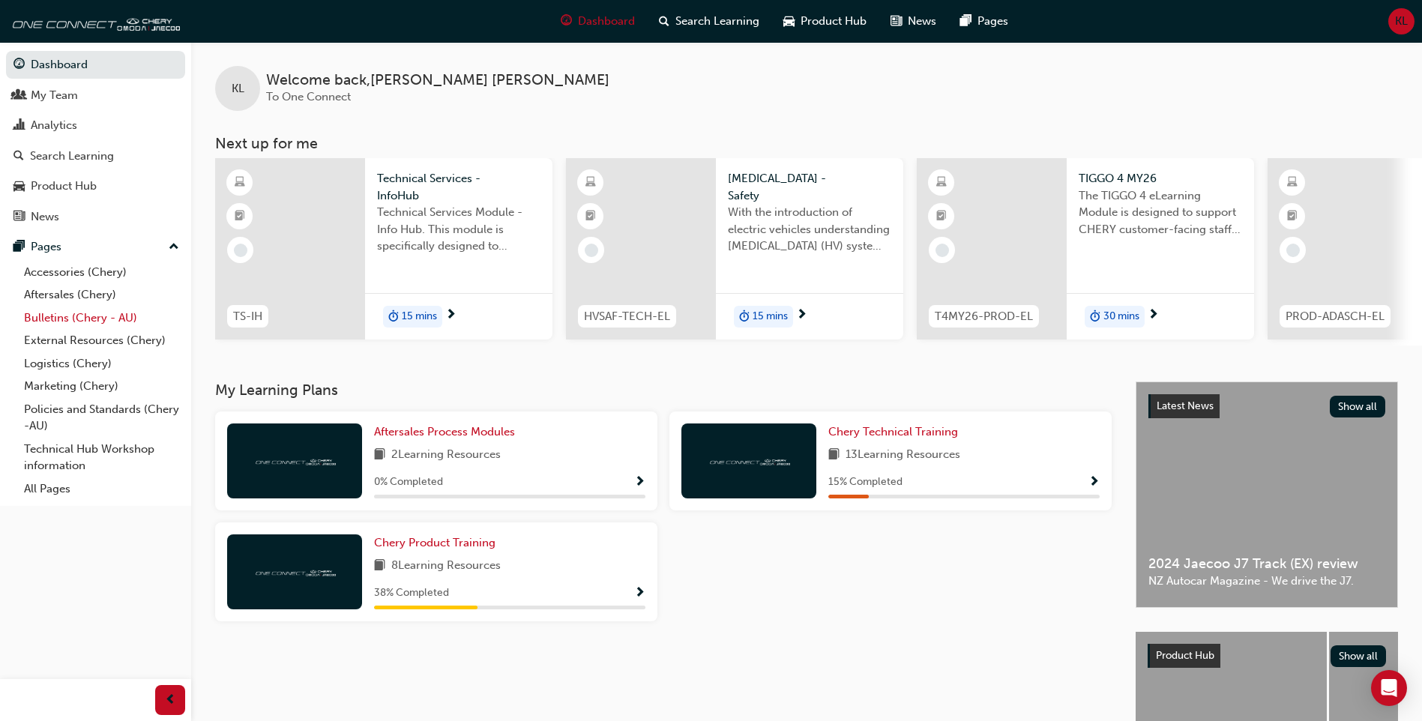
click at [85, 313] on link "Bulletins (Chery - AU)" at bounding box center [101, 318] width 167 height 23
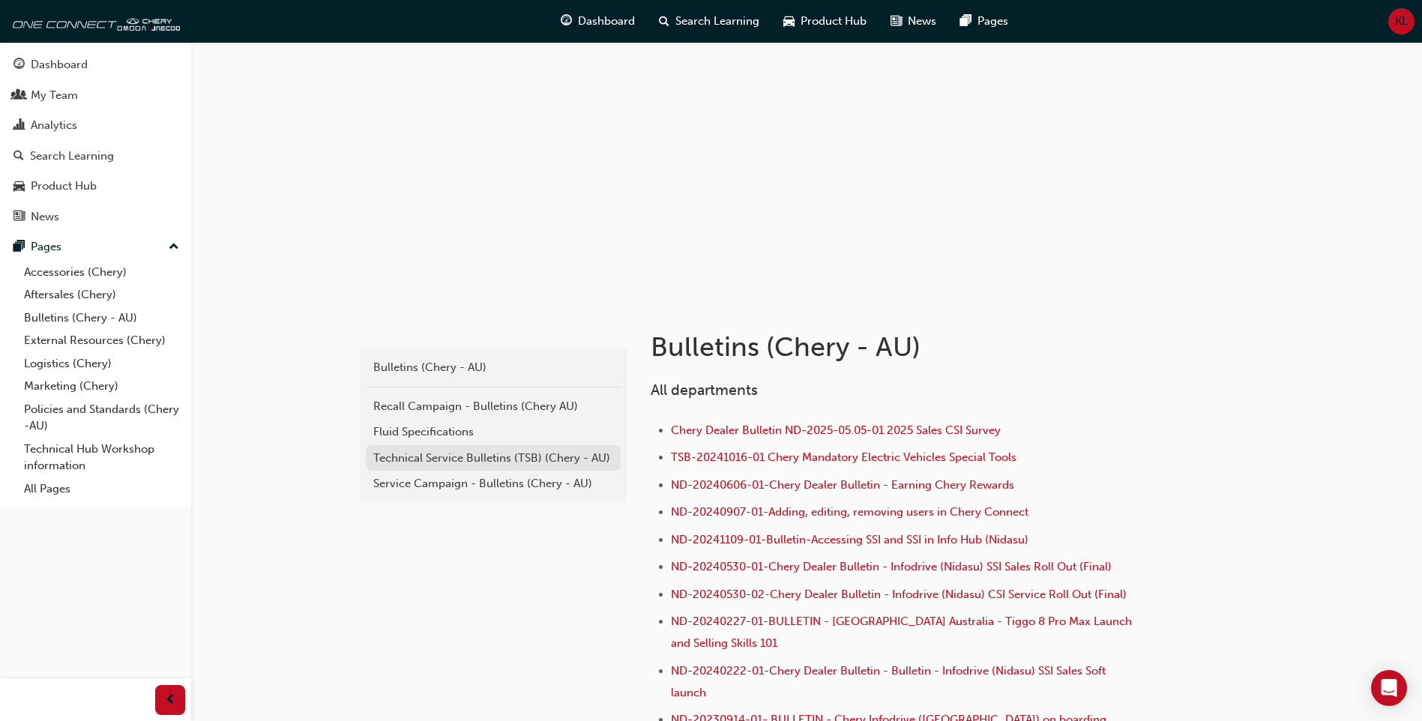
scroll to position [75, 0]
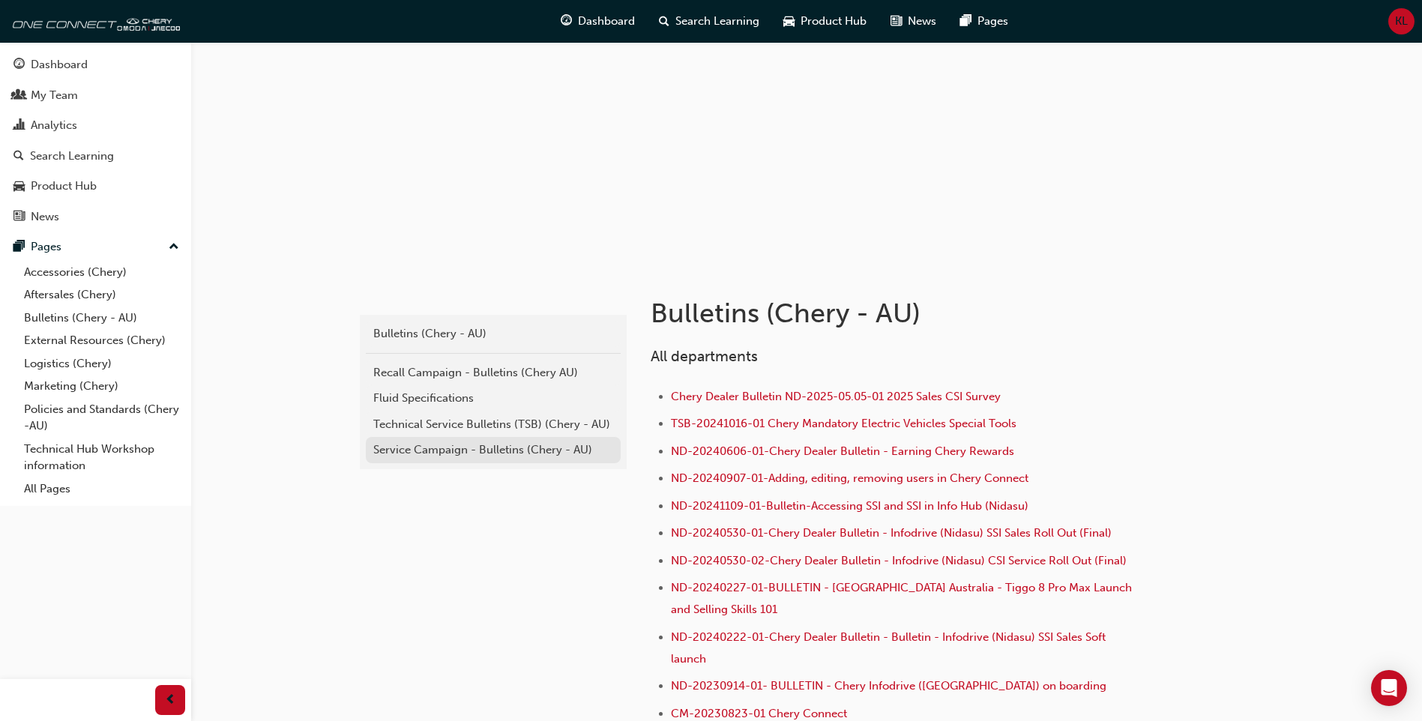
click at [487, 455] on div "Service Campaign - Bulletins (Chery - AU)" at bounding box center [493, 450] width 240 height 17
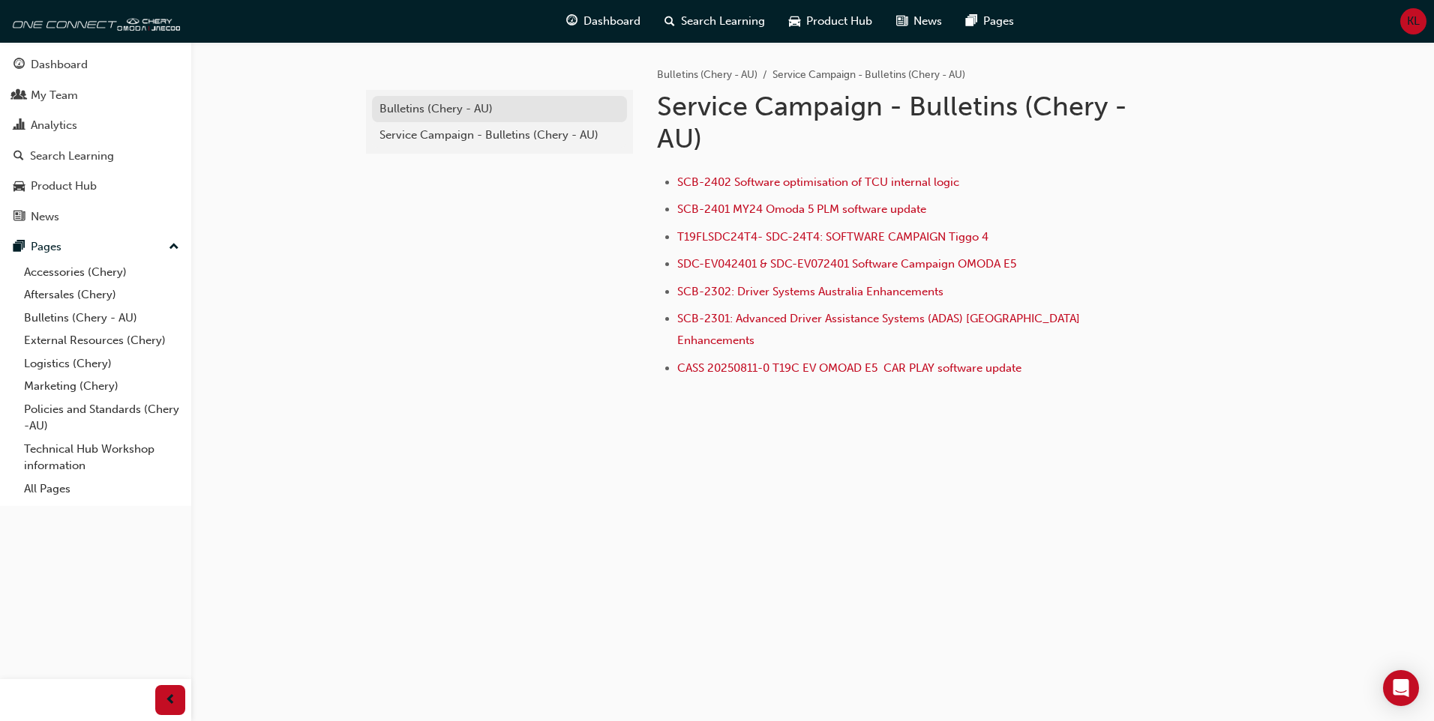
click at [447, 107] on div "Bulletins (Chery - AU)" at bounding box center [499, 108] width 240 height 17
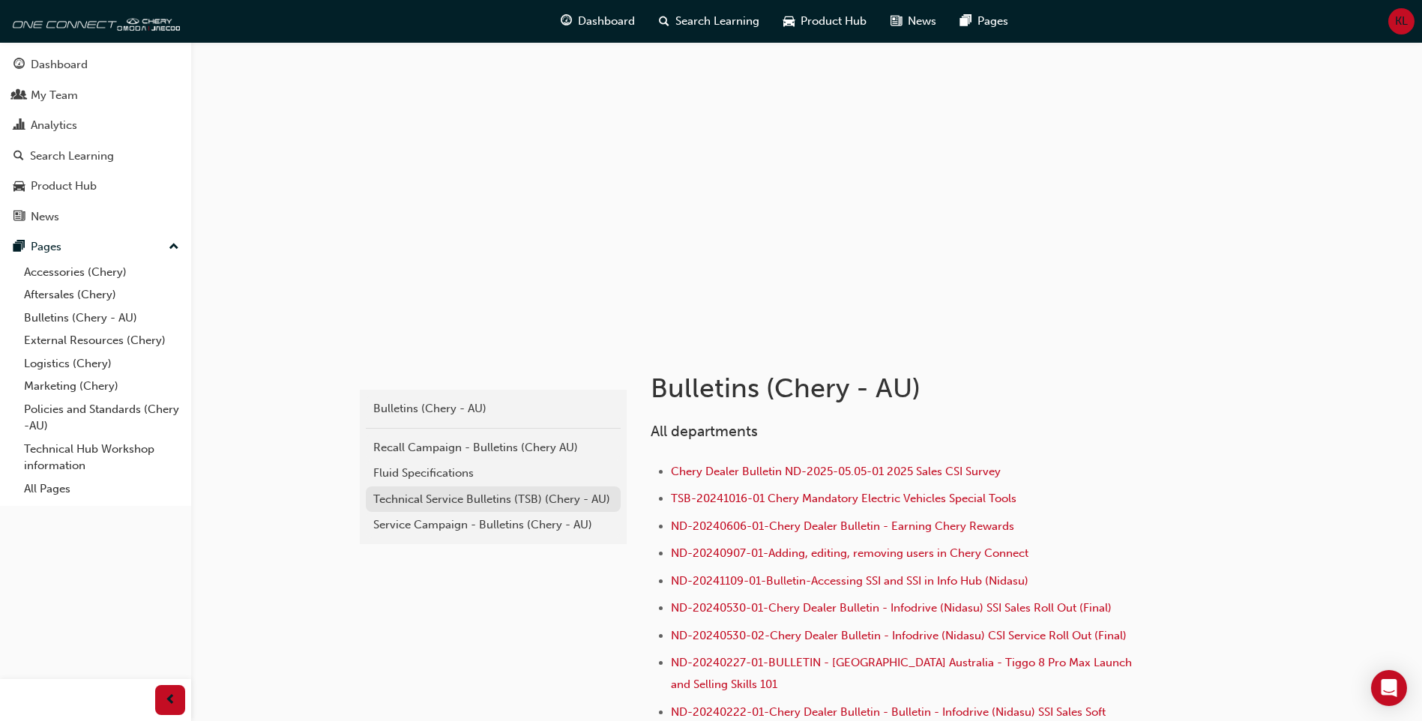
click at [512, 497] on div "Technical Service Bulletins (TSB) (Chery - AU)" at bounding box center [493, 499] width 240 height 17
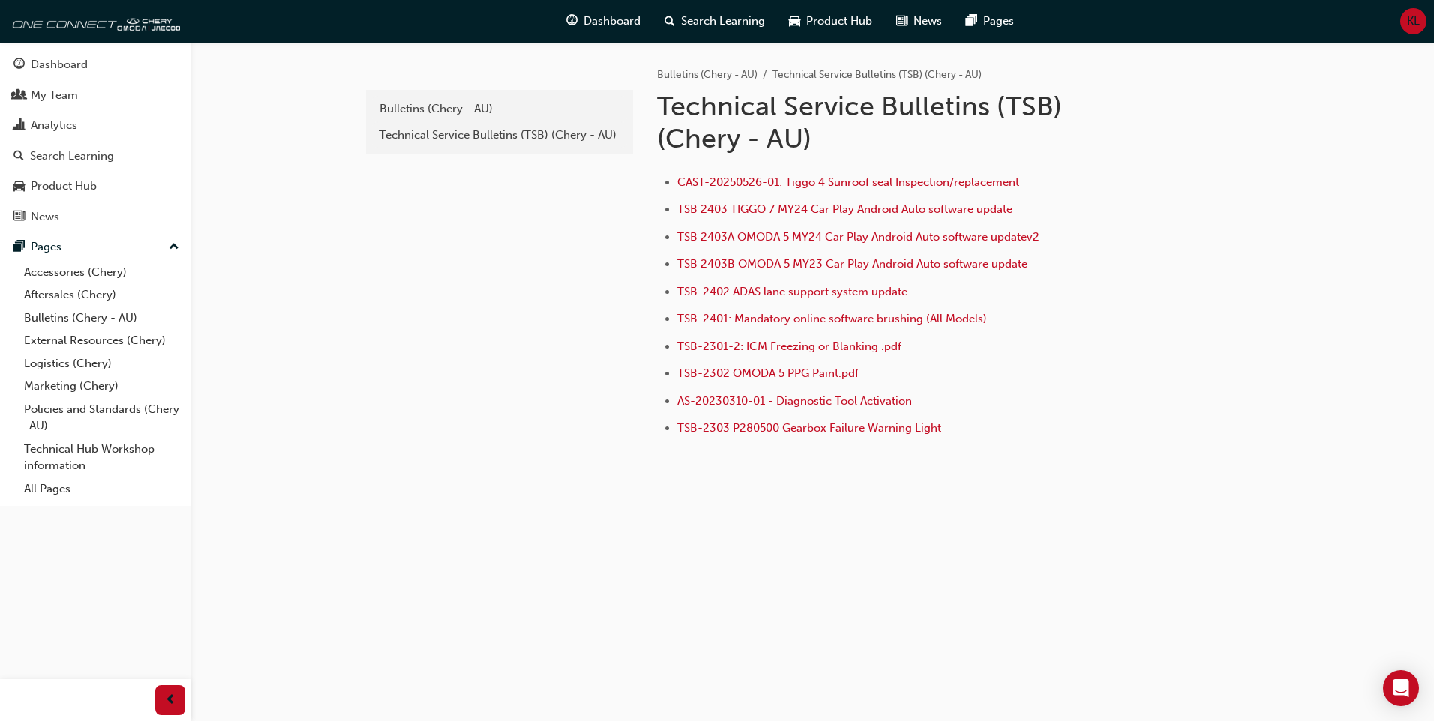
click at [799, 205] on span "TSB 2403 TIGGO 7 MY24 Car Play Android Auto software update" at bounding box center [844, 208] width 335 height 13
